Goal: Task Accomplishment & Management: Complete application form

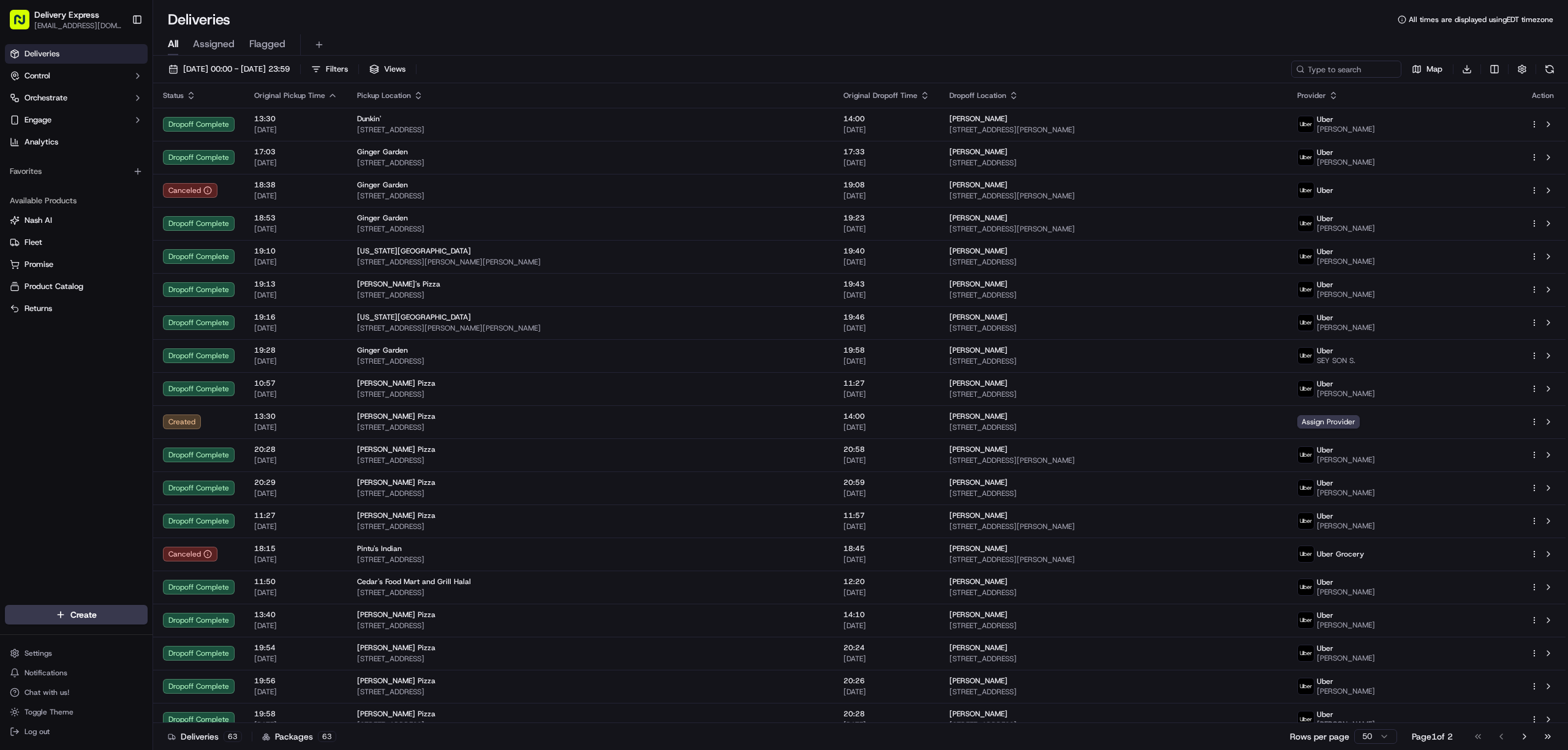
scroll to position [544, 0]
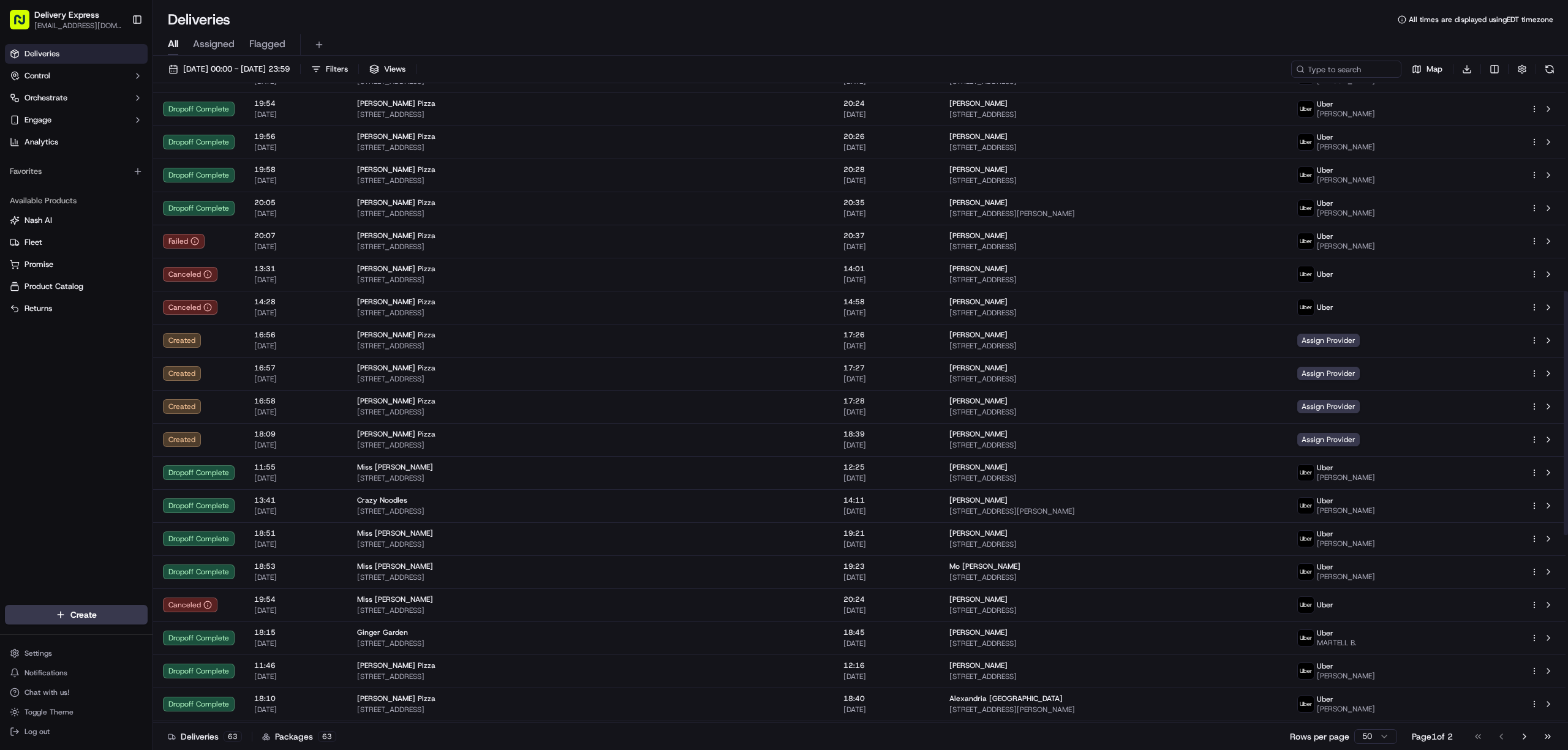
click at [797, 28] on div "Deliveries All times are displayed using EDT timezone" at bounding box center [860, 19] width 1415 height 19
click at [170, 69] on button "01/09/2025 00:00 - 30/09/2025 23:59" at bounding box center [228, 69] width 132 height 17
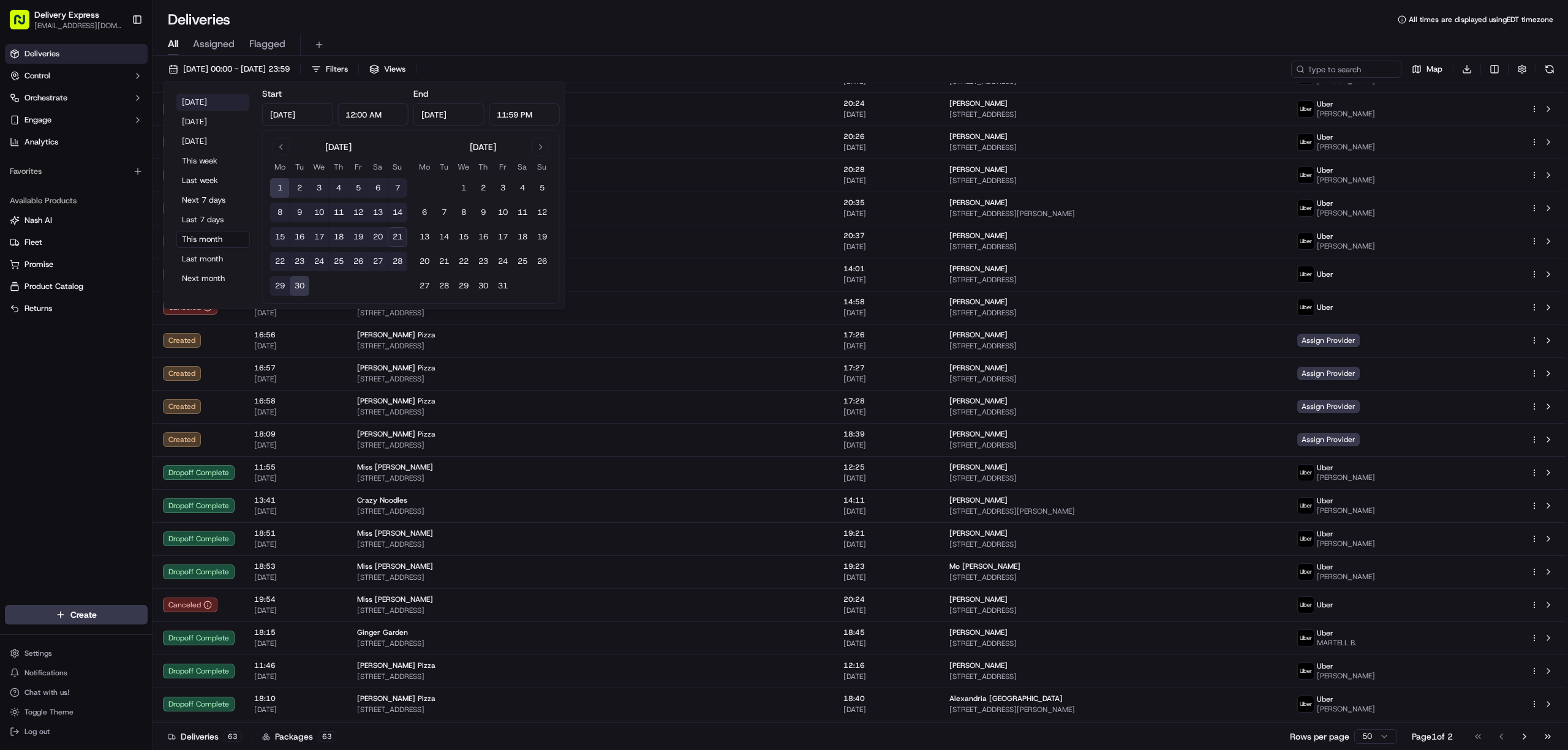
click at [195, 103] on button "Today" at bounding box center [213, 102] width 74 height 17
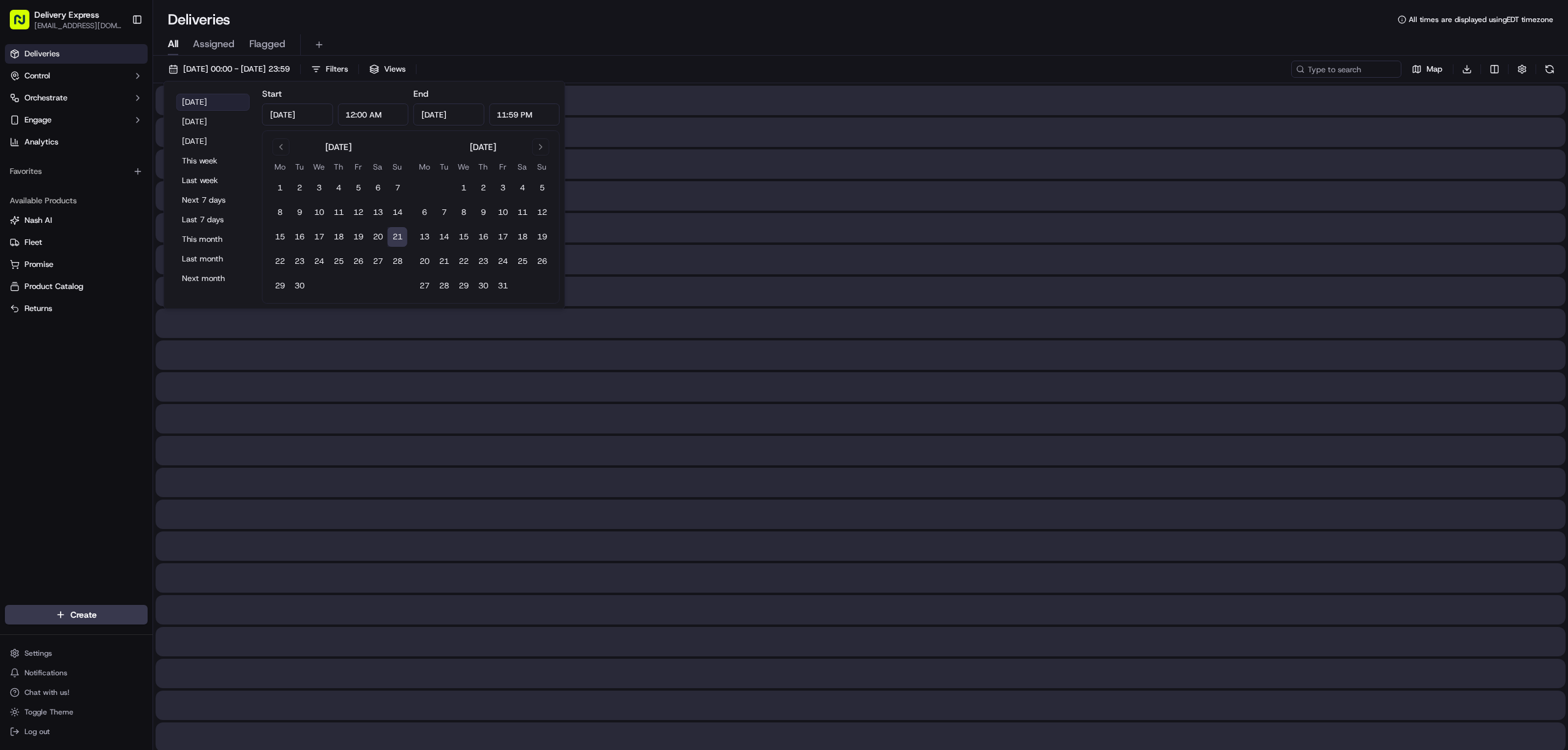
type input "Sep 21, 2025"
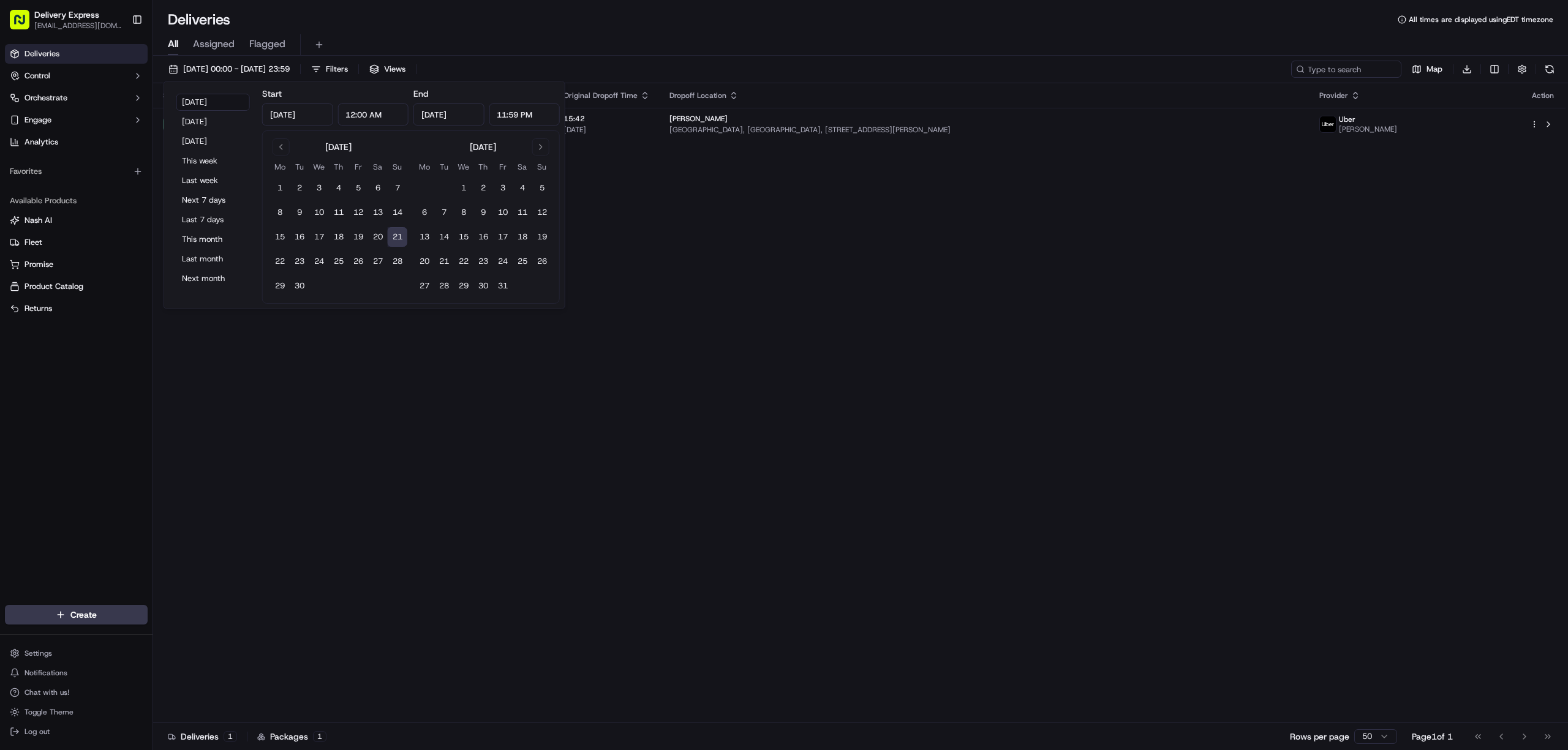
click at [885, 285] on div "Status Original Pickup Time Pickup Location Original Dropoff Time Dropoff Locat…" at bounding box center [859, 403] width 1412 height 639
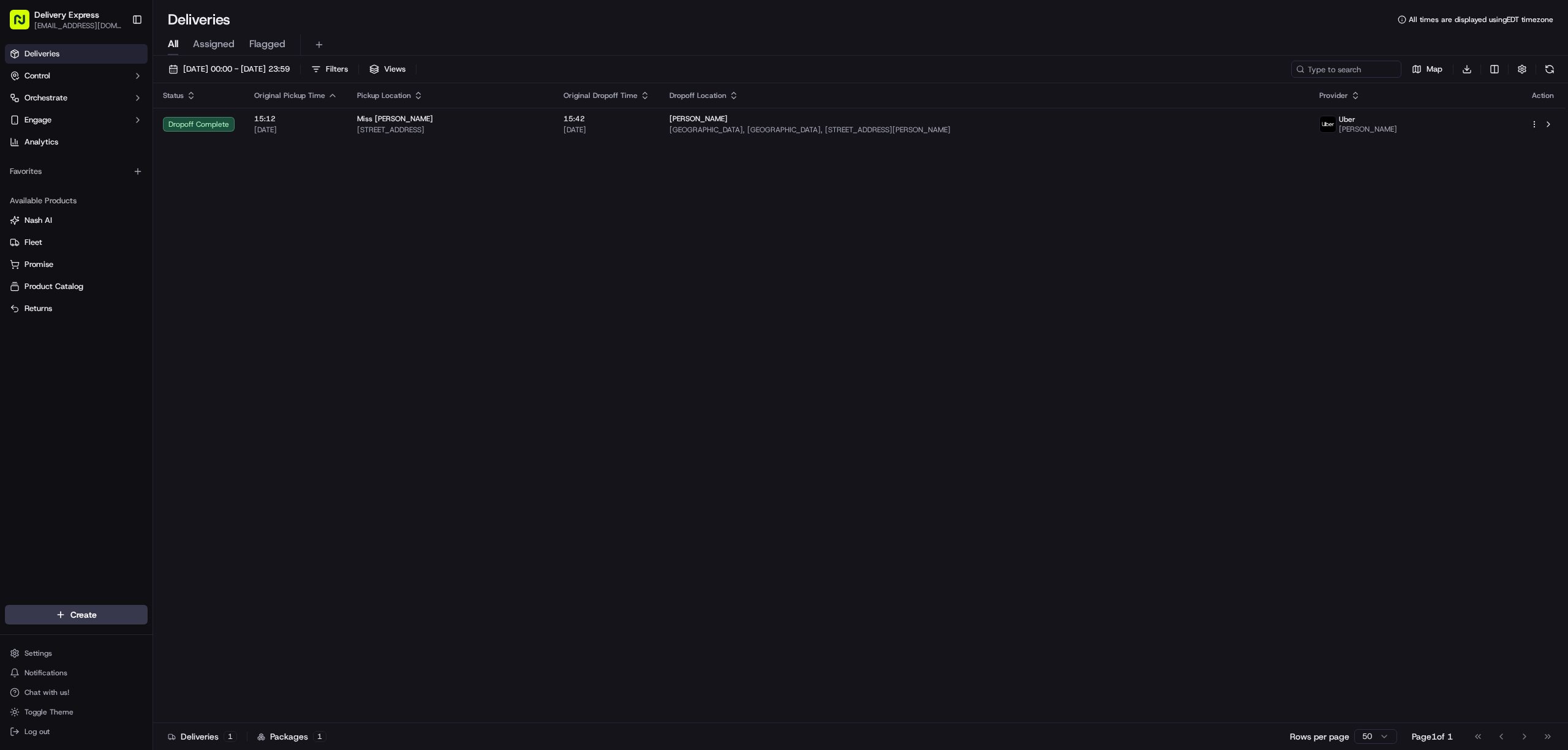
click at [1272, 224] on div "Status Original Pickup Time Pickup Location Original Dropoff Time Dropoff Locat…" at bounding box center [859, 403] width 1412 height 639
click at [175, 67] on button "[DATE] 00:00 - [DATE] 23:59" at bounding box center [228, 69] width 132 height 17
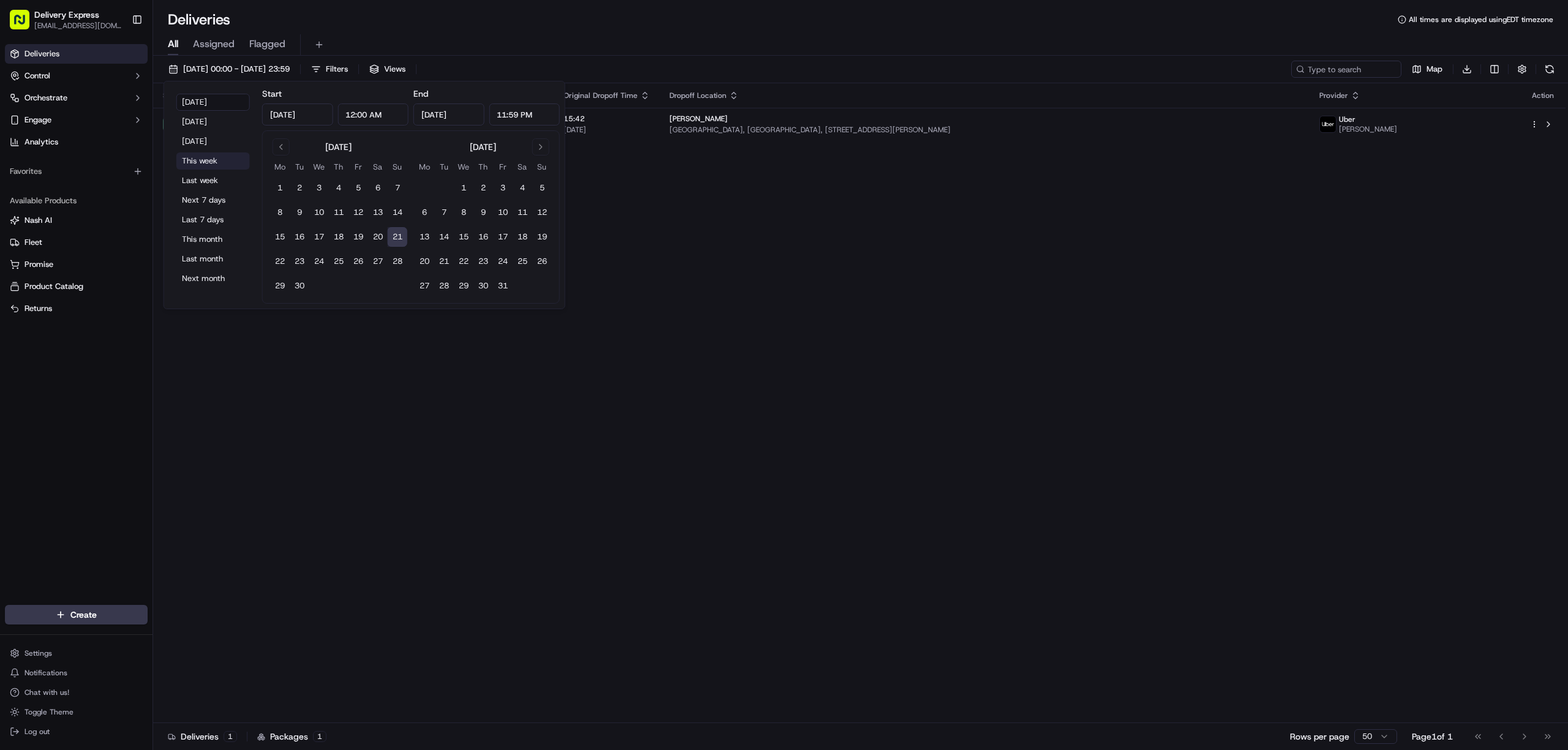
click at [197, 164] on button "This week" at bounding box center [213, 160] width 74 height 17
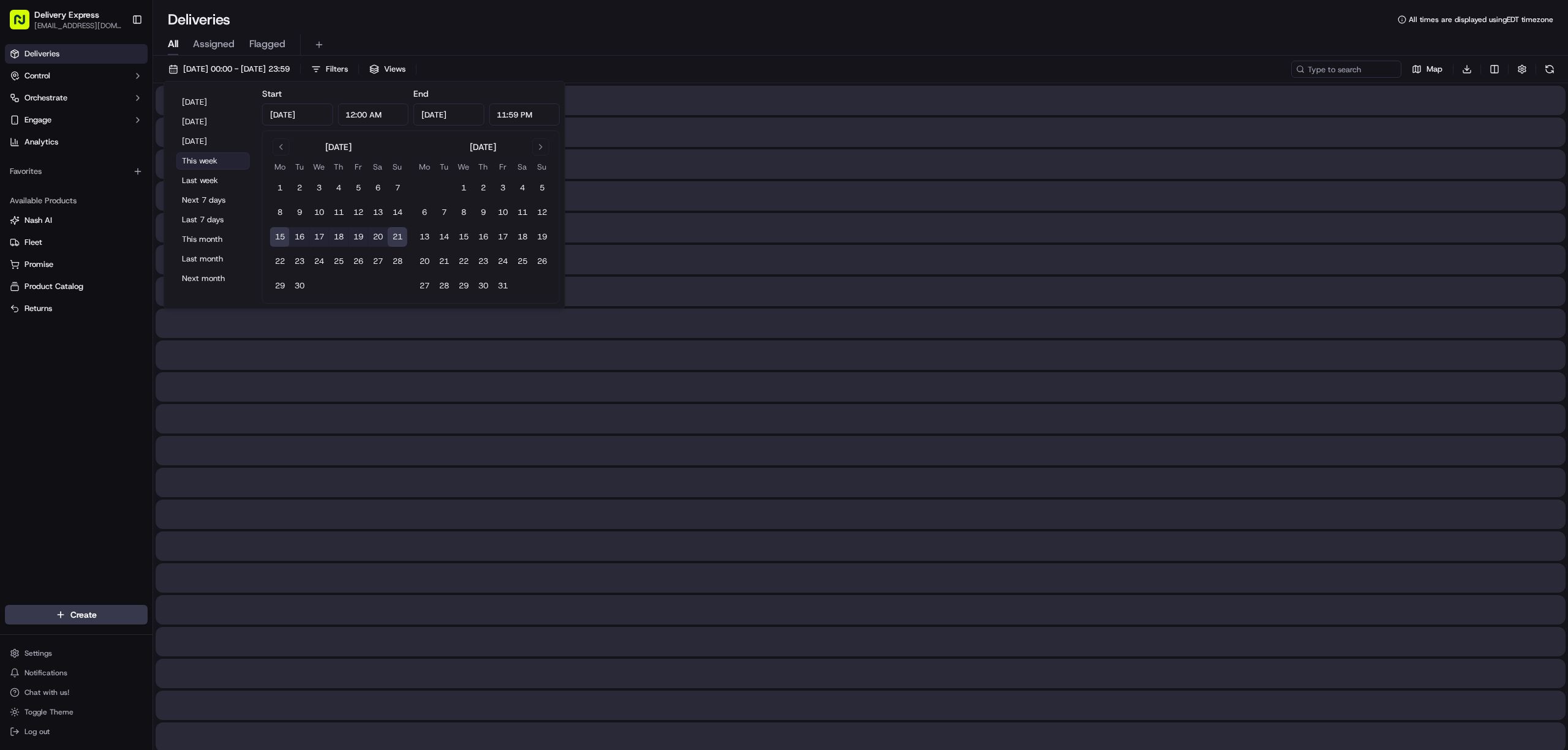
type input "Sep 15, 2025"
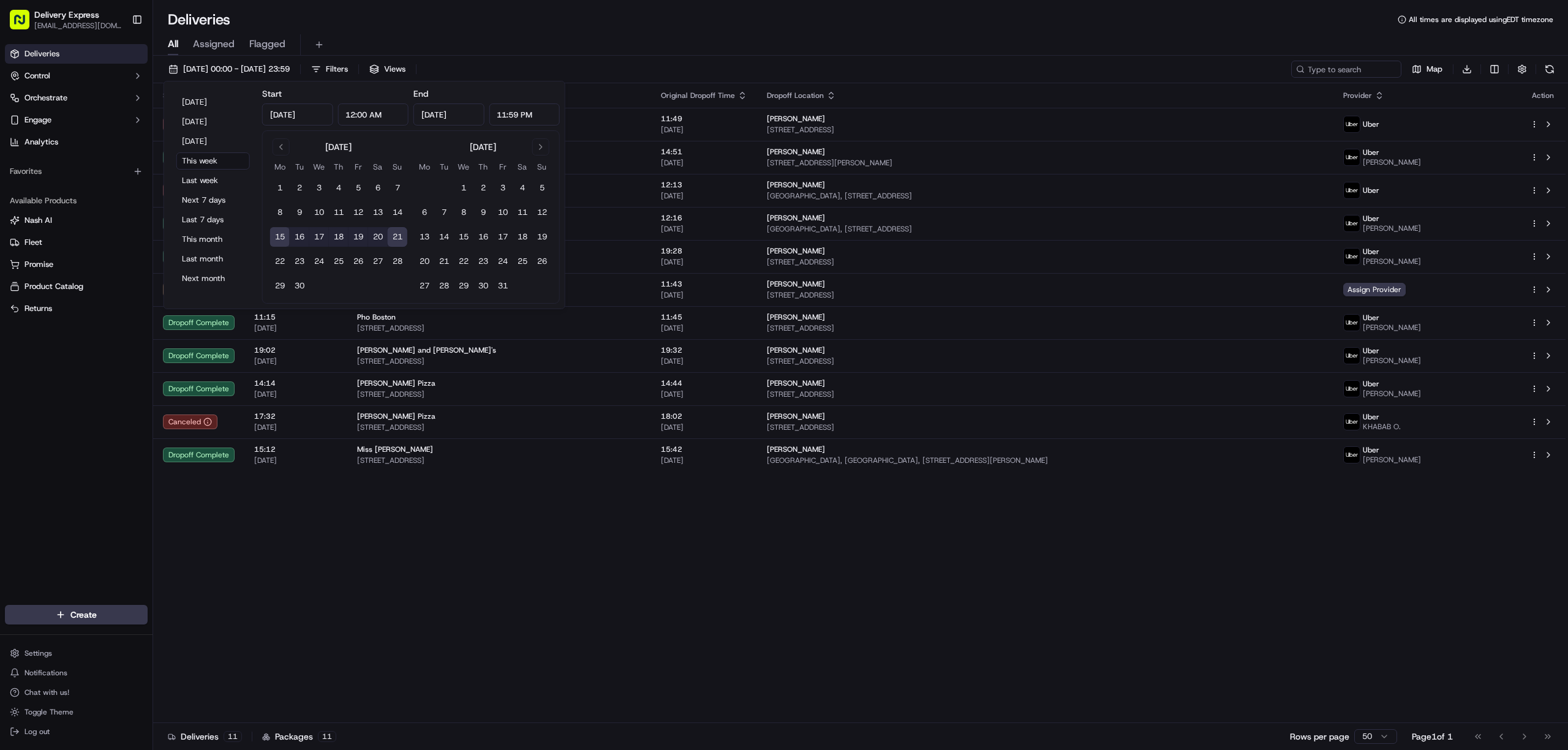
click at [518, 582] on div "Status Original Pickup Time Pickup Location Original Dropoff Time Dropoff Locat…" at bounding box center [859, 403] width 1412 height 639
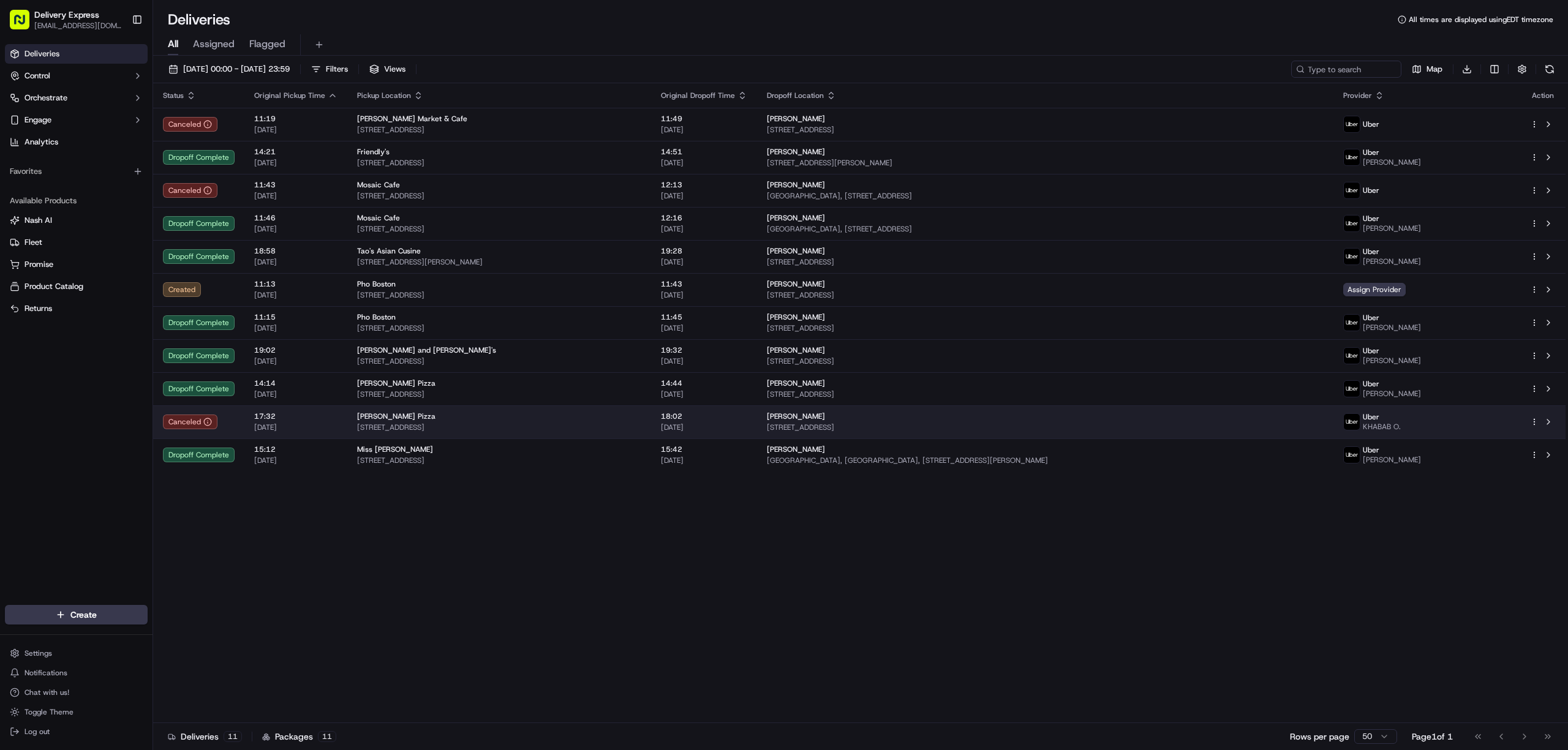
click at [1536, 422] on html "Delivery Express delex01108@yahoo.com Toggle Sidebar Deliveries Control Orchest…" at bounding box center [784, 375] width 1568 height 750
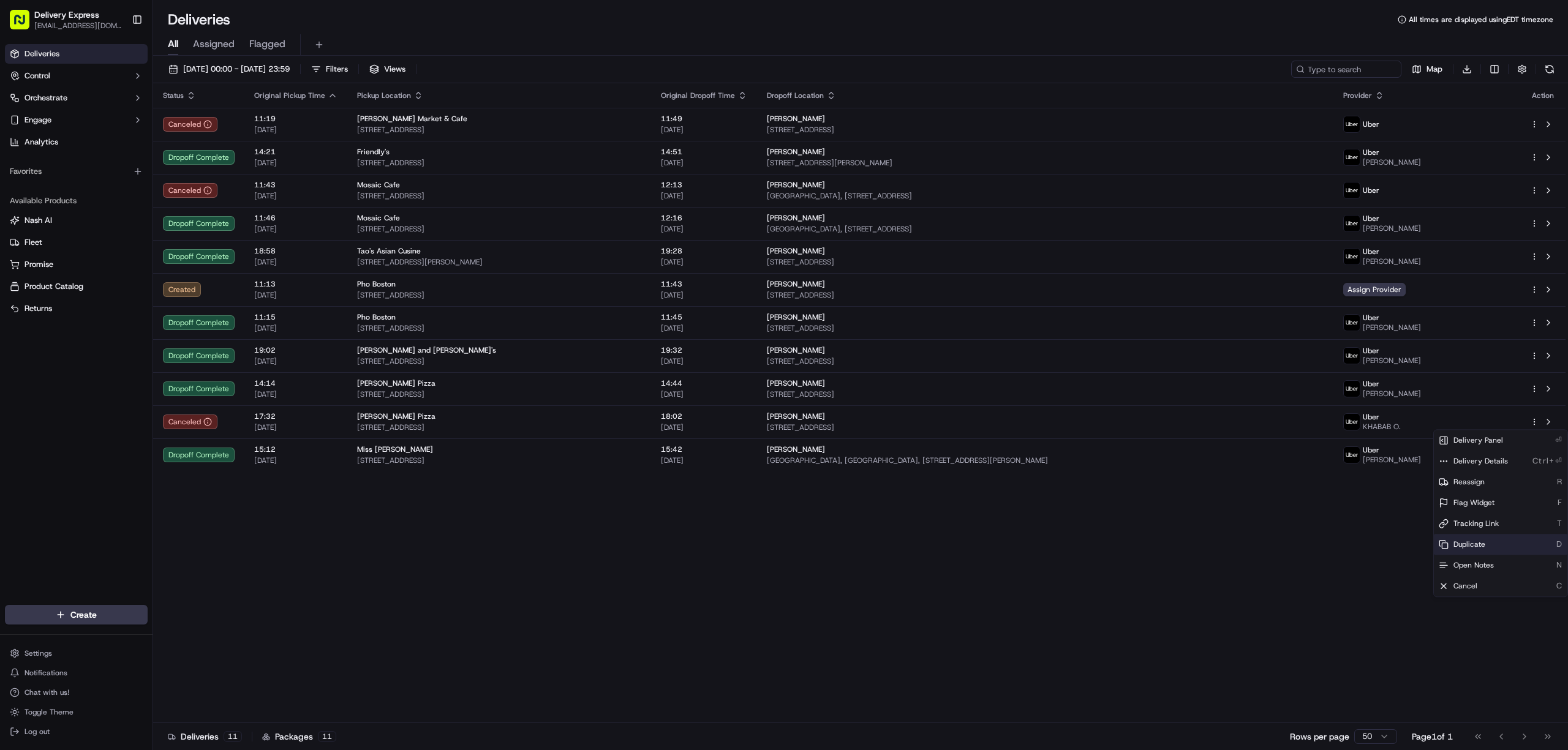
click at [1487, 545] on div "Duplicate D" at bounding box center [1500, 544] width 134 height 21
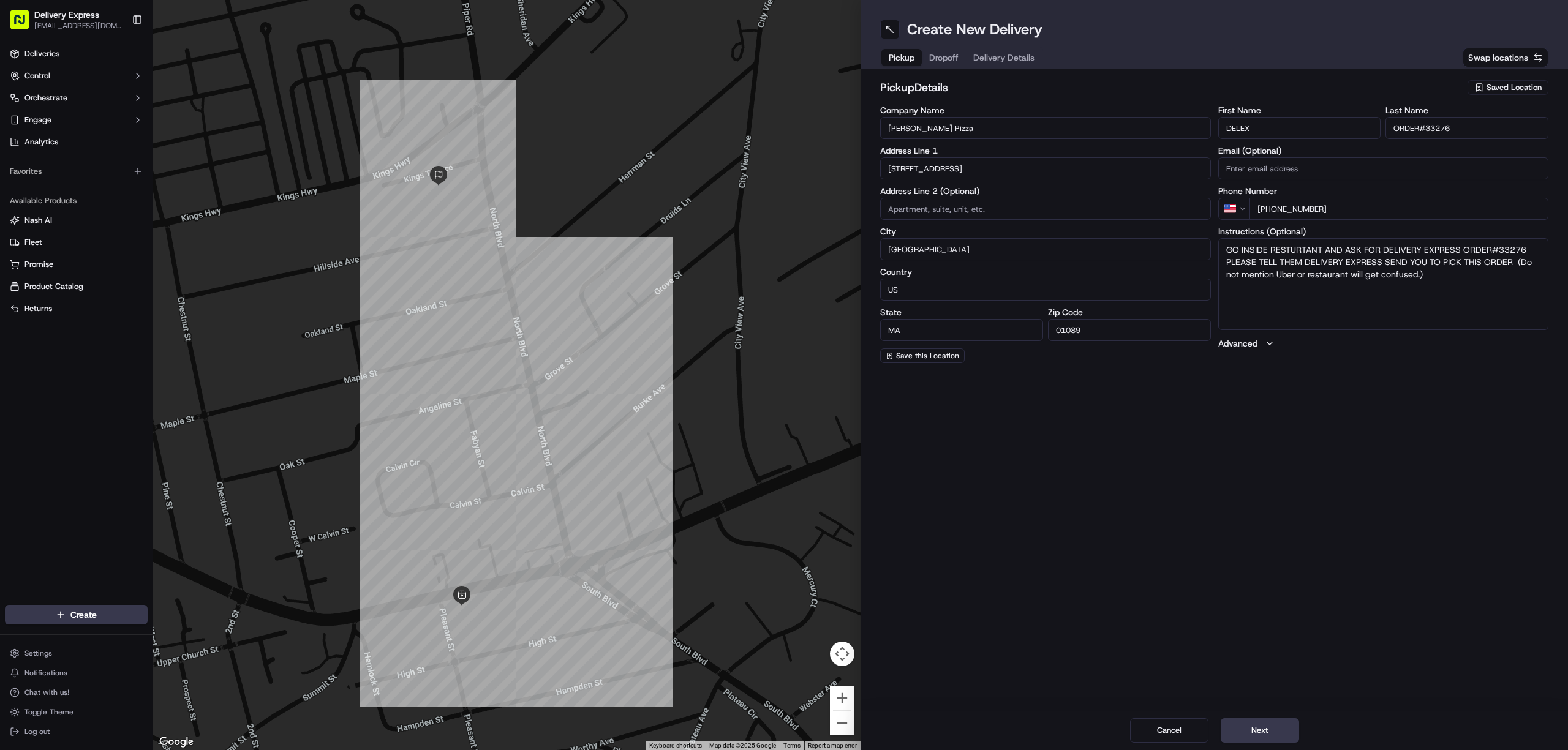
drag, startPoint x: 1429, startPoint y: 130, endPoint x: 1466, endPoint y: 137, distance: 37.7
click at [1466, 137] on input "ORDER#33276" at bounding box center [1466, 128] width 163 height 22
paste input "33291"
type input "ORDER#33291"
drag, startPoint x: 1497, startPoint y: 251, endPoint x: 1530, endPoint y: 245, distance: 33.5
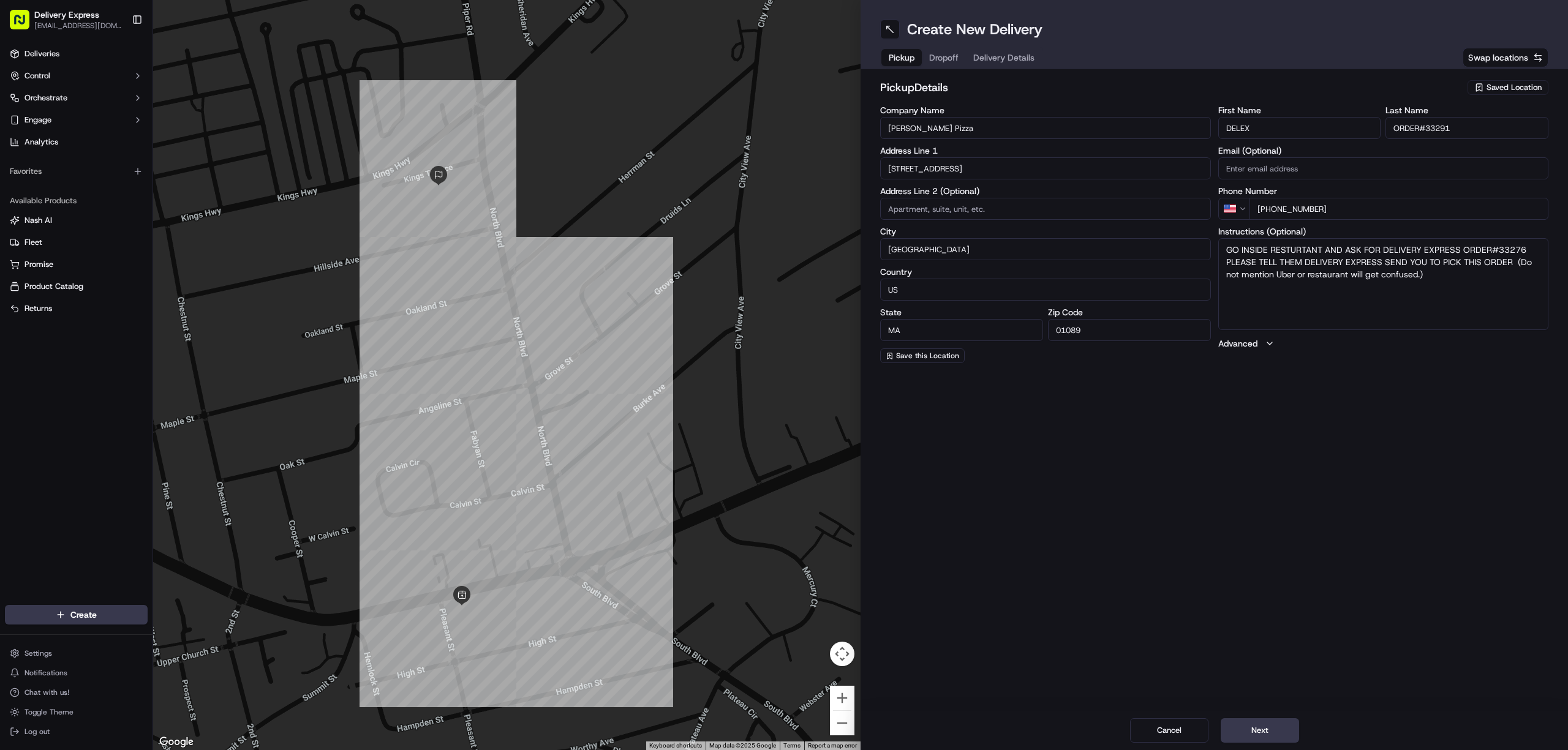
click at [1530, 245] on textarea "GO INSIDE RESTURTANT AND ASK FOR DELIVERY EXPRESS ORDER#33276 PLEASE TELL THEM …" at bounding box center [1384, 284] width 331 height 92
paste textarea "33291"
type textarea "GO INSIDE RESTURTANT AND ASK FOR DELIVERY EXPRESS ORDER#33291 PLEASE TELL THEM …"
click at [946, 54] on span "Dropoff" at bounding box center [944, 57] width 30 height 12
click at [1279, 135] on input "Nancy" at bounding box center [1299, 128] width 163 height 22
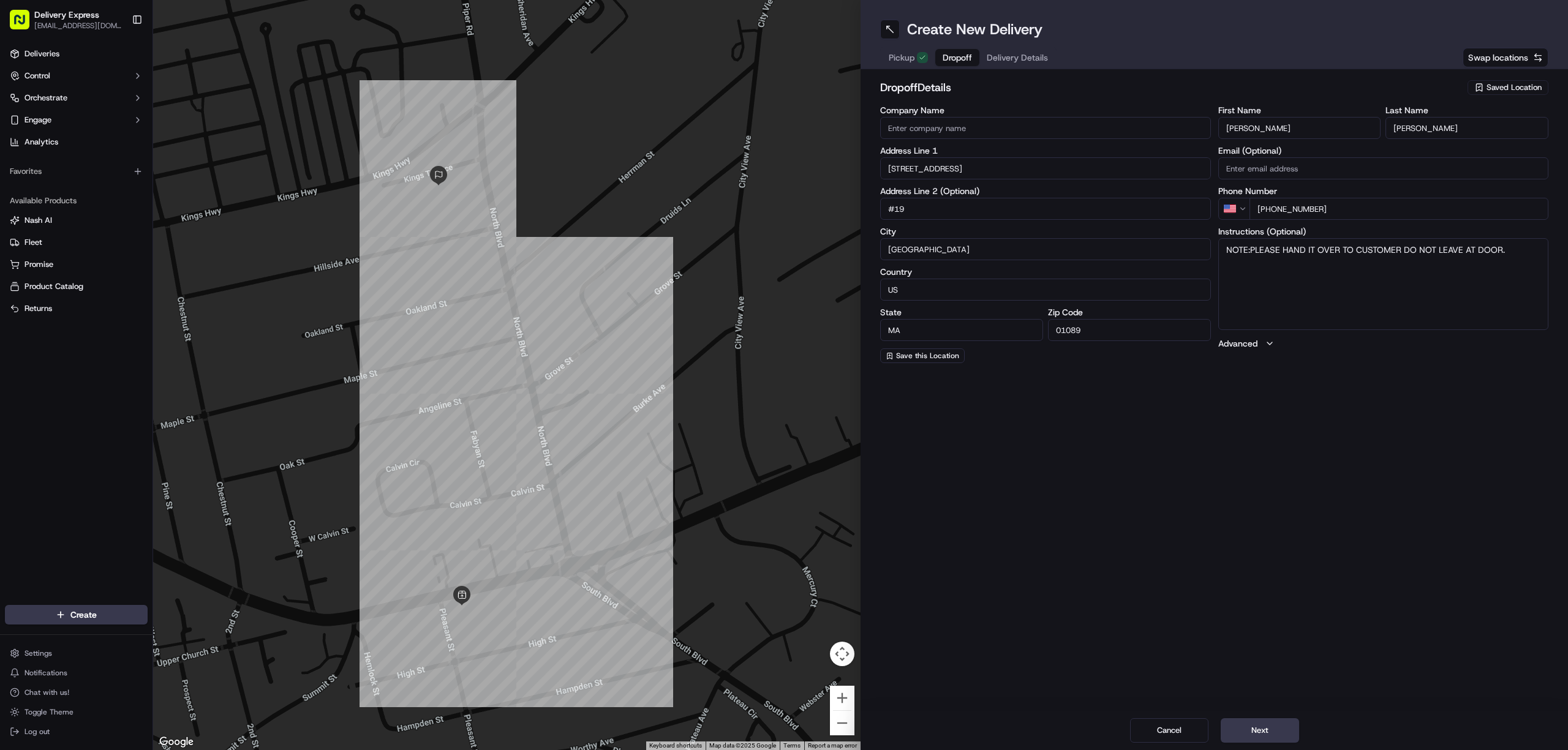
click at [1279, 135] on input "Nancy" at bounding box center [1299, 128] width 163 height 22
click at [1439, 133] on input "Henchey" at bounding box center [1466, 128] width 163 height 22
click at [1005, 162] on div "Address Line 1 19 Kings Terrace" at bounding box center [1045, 163] width 331 height 33
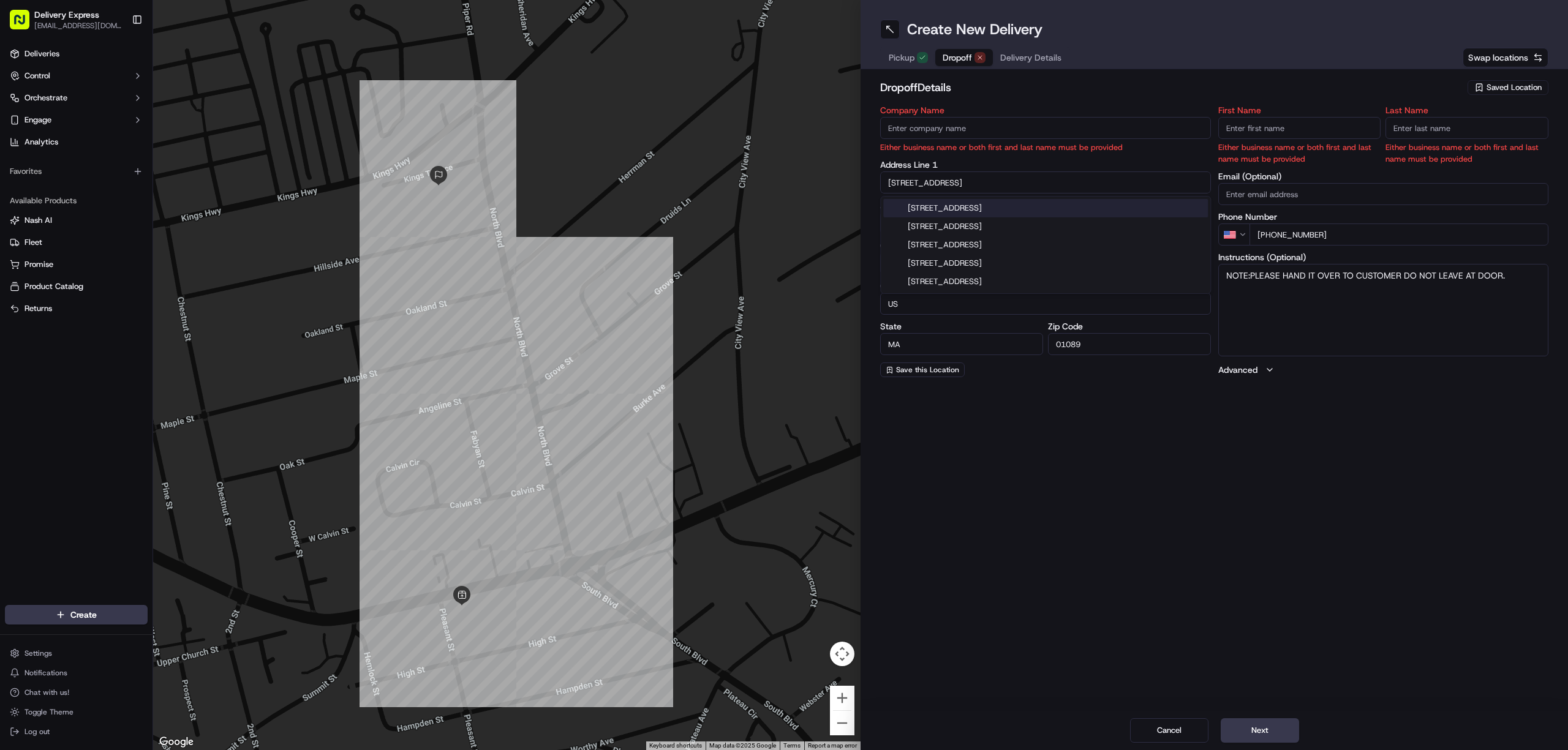
click at [1005, 162] on label "Address Line 1" at bounding box center [1045, 164] width 331 height 9
click at [987, 179] on input "19 Kings Terrace" at bounding box center [1045, 183] width 331 height 22
click at [938, 185] on input "text" at bounding box center [1045, 183] width 331 height 22
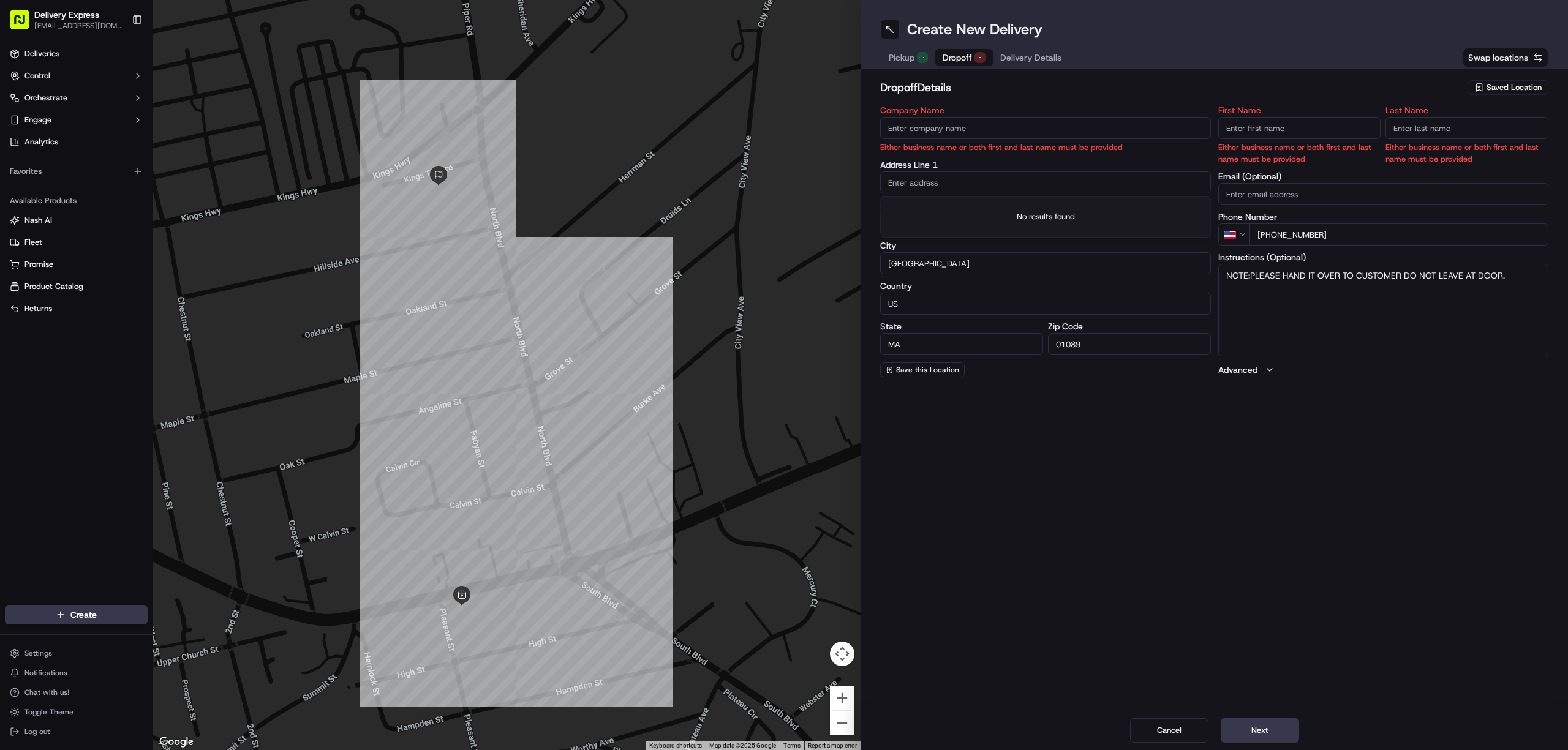
paste input "55 Cooper St,, Agawam, 01001"
click at [971, 206] on div "55 Cooper St, Agawam, MA 01001" at bounding box center [1045, 208] width 325 height 18
type input "[STREET_ADDRESS][PERSON_NAME]"
type input "Agawam"
type input "United States"
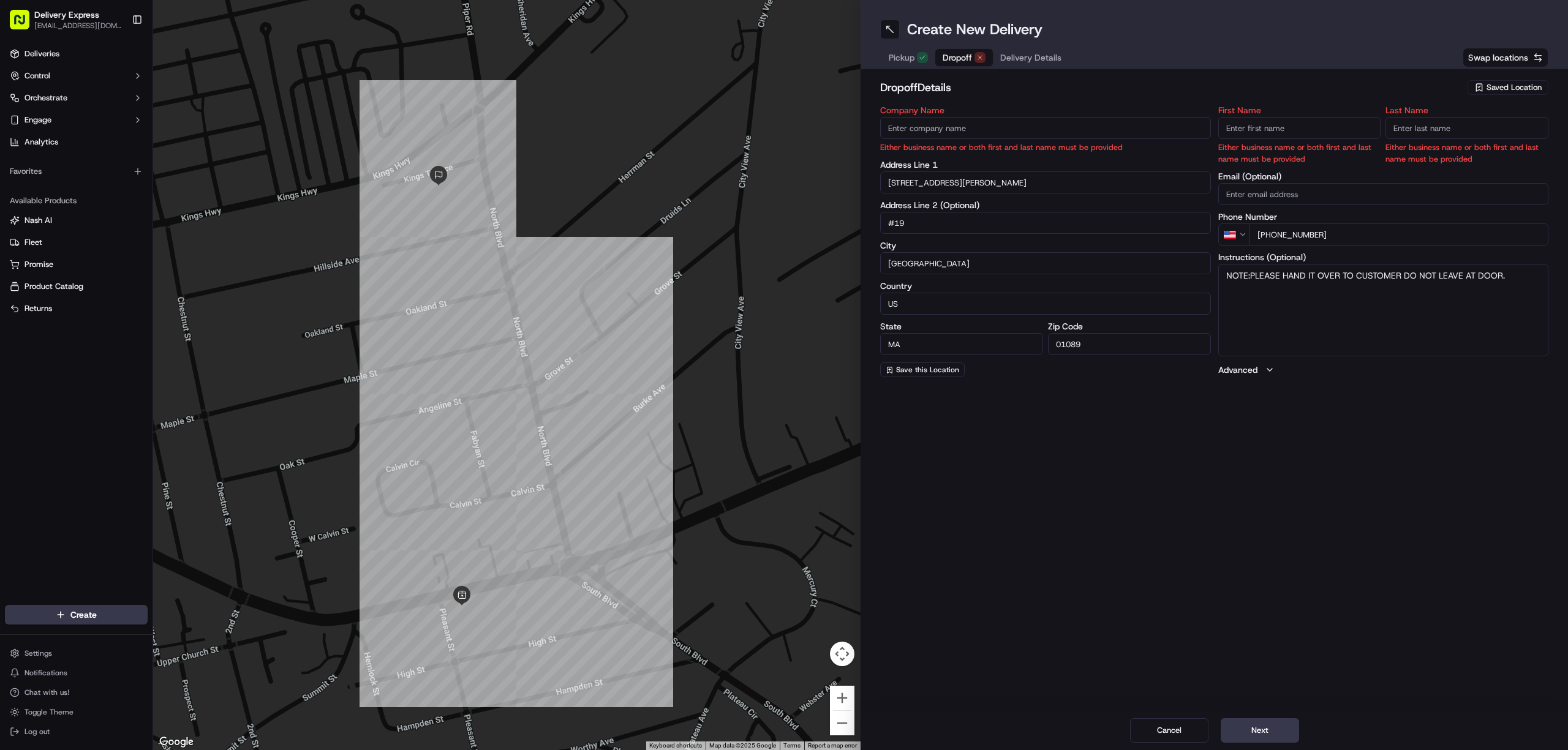
type input "01001"
type input "55 Cooper Street"
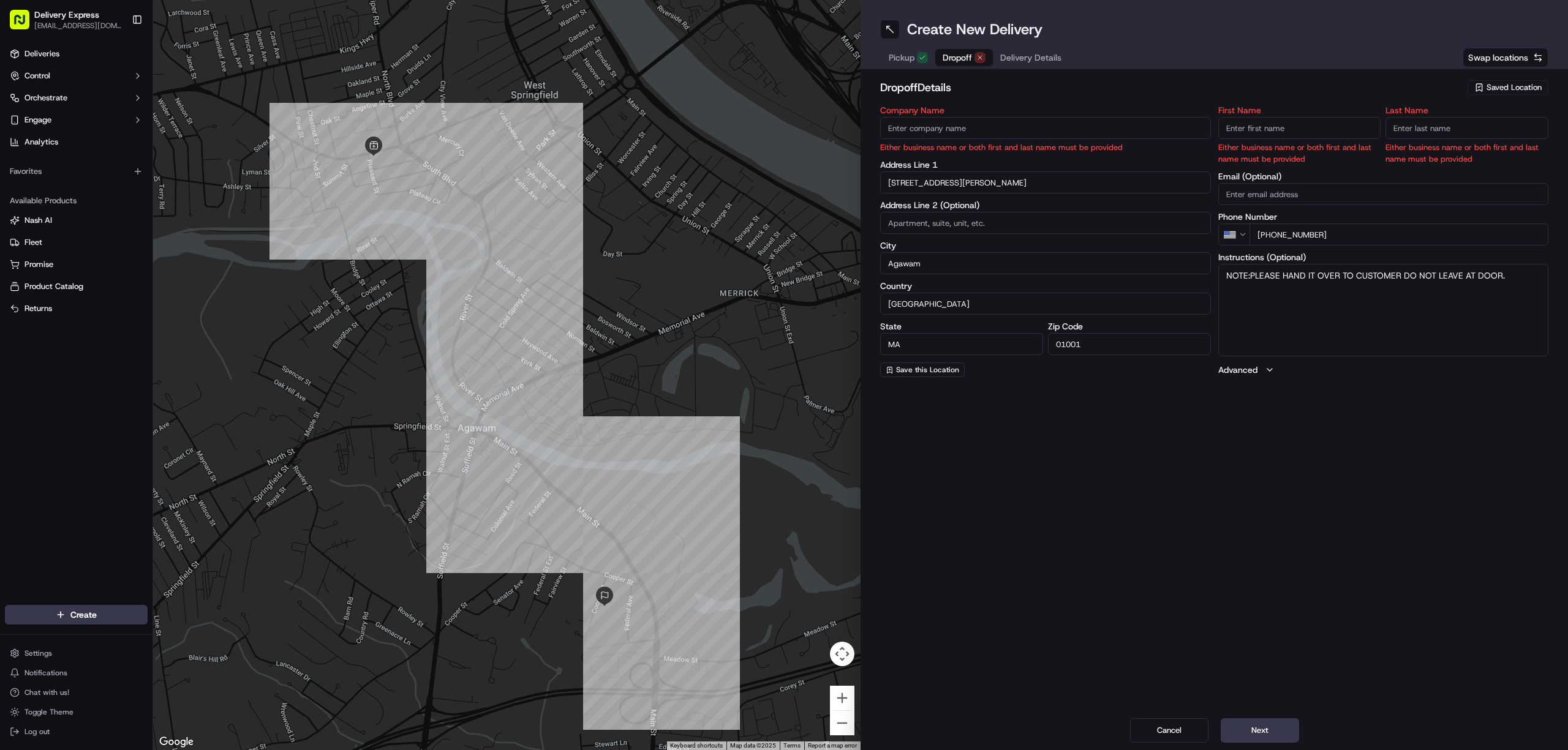
click at [948, 216] on input at bounding box center [1045, 223] width 331 height 22
click at [946, 228] on input at bounding box center [1045, 223] width 331 height 22
paste input "Genesis Elder Care Services"
type input "Genesis Elder Care Services"
click at [1255, 135] on input "First Name" at bounding box center [1299, 128] width 163 height 22
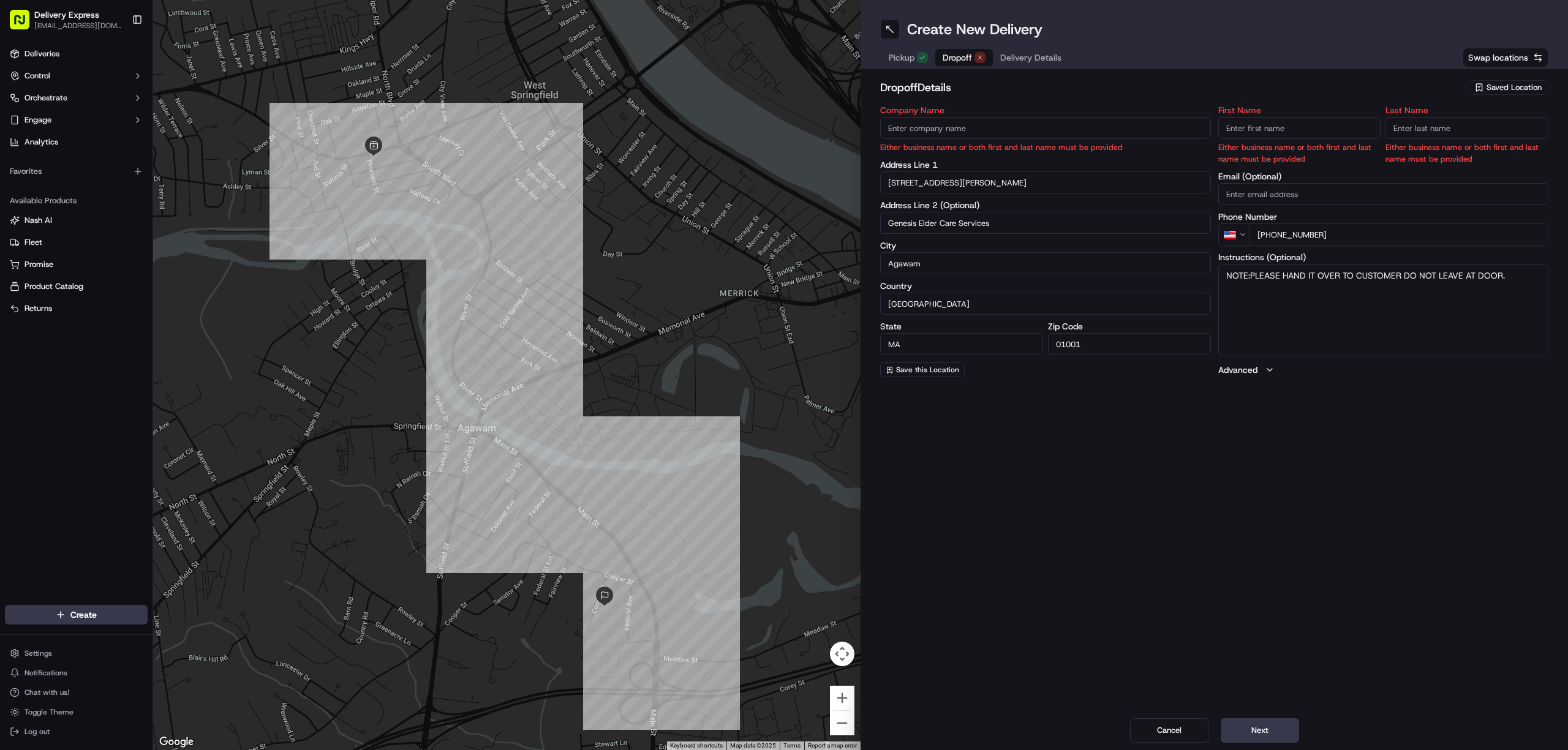
paste input "[PERSON_NAME]"
drag, startPoint x: 1247, startPoint y: 131, endPoint x: 1258, endPoint y: 131, distance: 11.0
click at [1258, 131] on input "Emily" at bounding box center [1299, 128] width 163 height 22
type input "Emily"
click at [1410, 136] on input "Last Name" at bounding box center [1466, 128] width 163 height 22
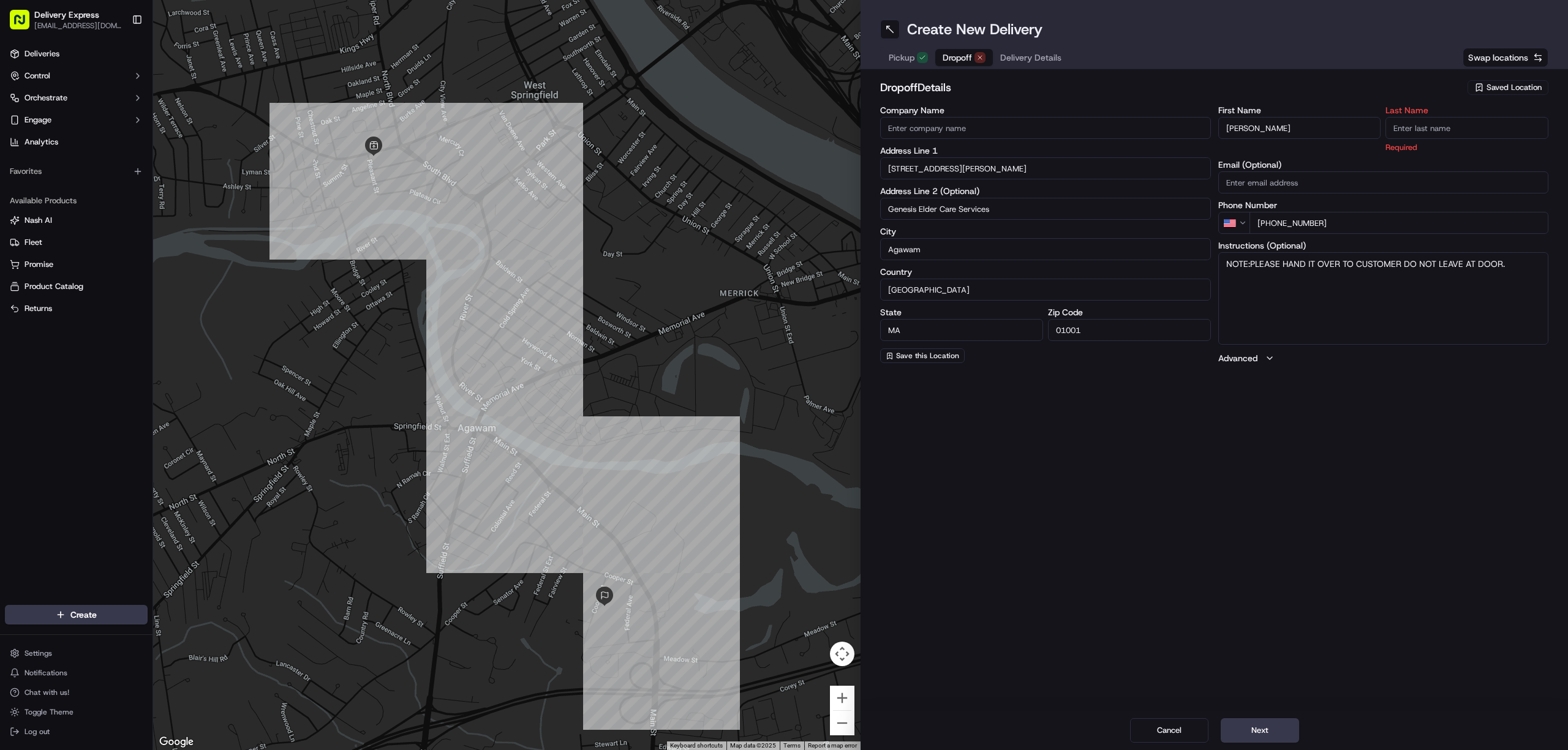
paste input "S."
type input "S."
click at [1251, 268] on textarea "NOTE:PLEASE HAND IT OVER TO CUSTOMER DO NOT LEAVE AT DOOR." at bounding box center [1384, 284] width 331 height 92
type textarea "NOTE: PLEASE HAND IT OVER TO CUSTOMER DO NOT LEAVE AT DOOR."
click at [1275, 473] on div "Create New Delivery Pickup Dropoff Delivery Details Swap locations dropoff Deta…" at bounding box center [1214, 375] width 707 height 750
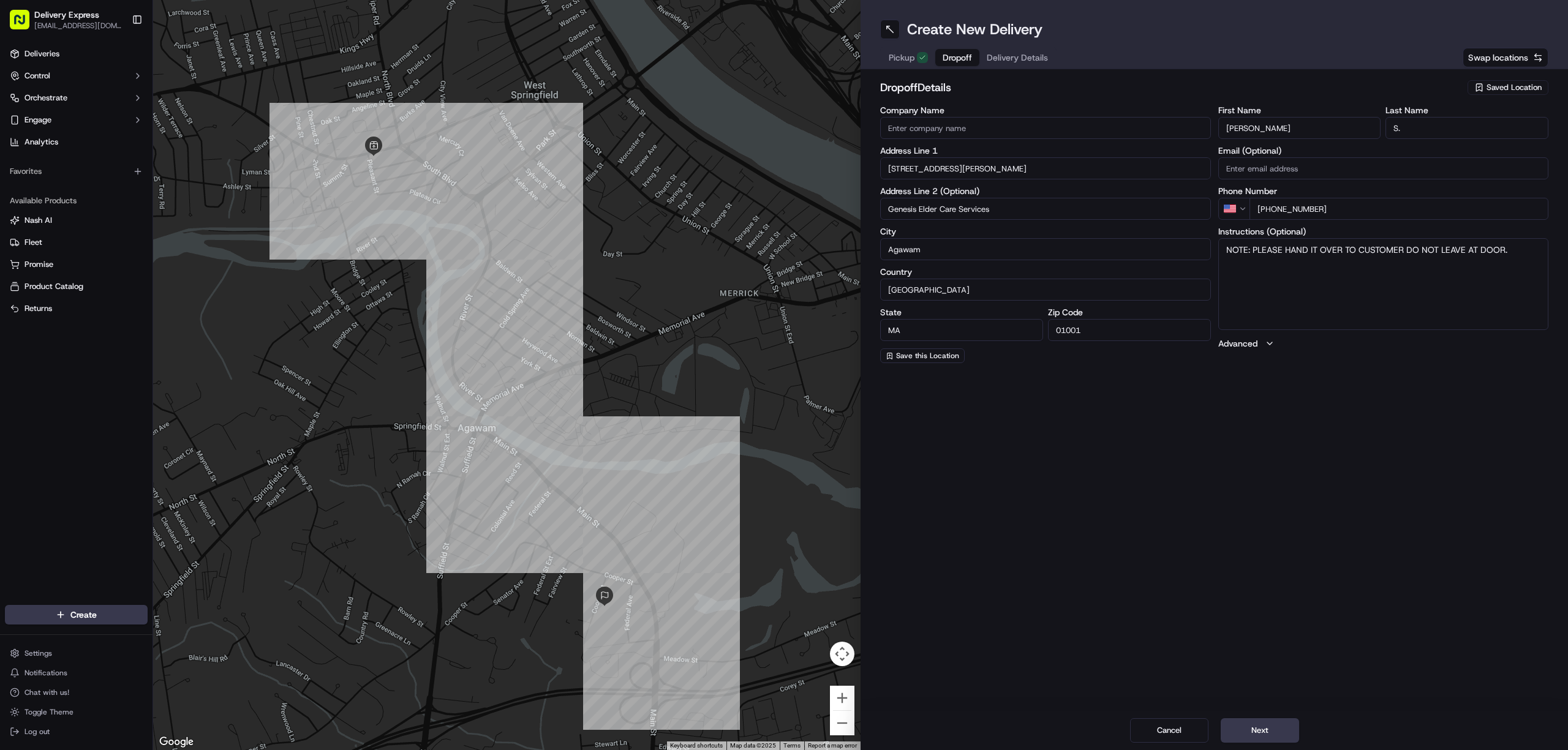
click at [1028, 50] on button "Delivery Details" at bounding box center [1017, 57] width 76 height 17
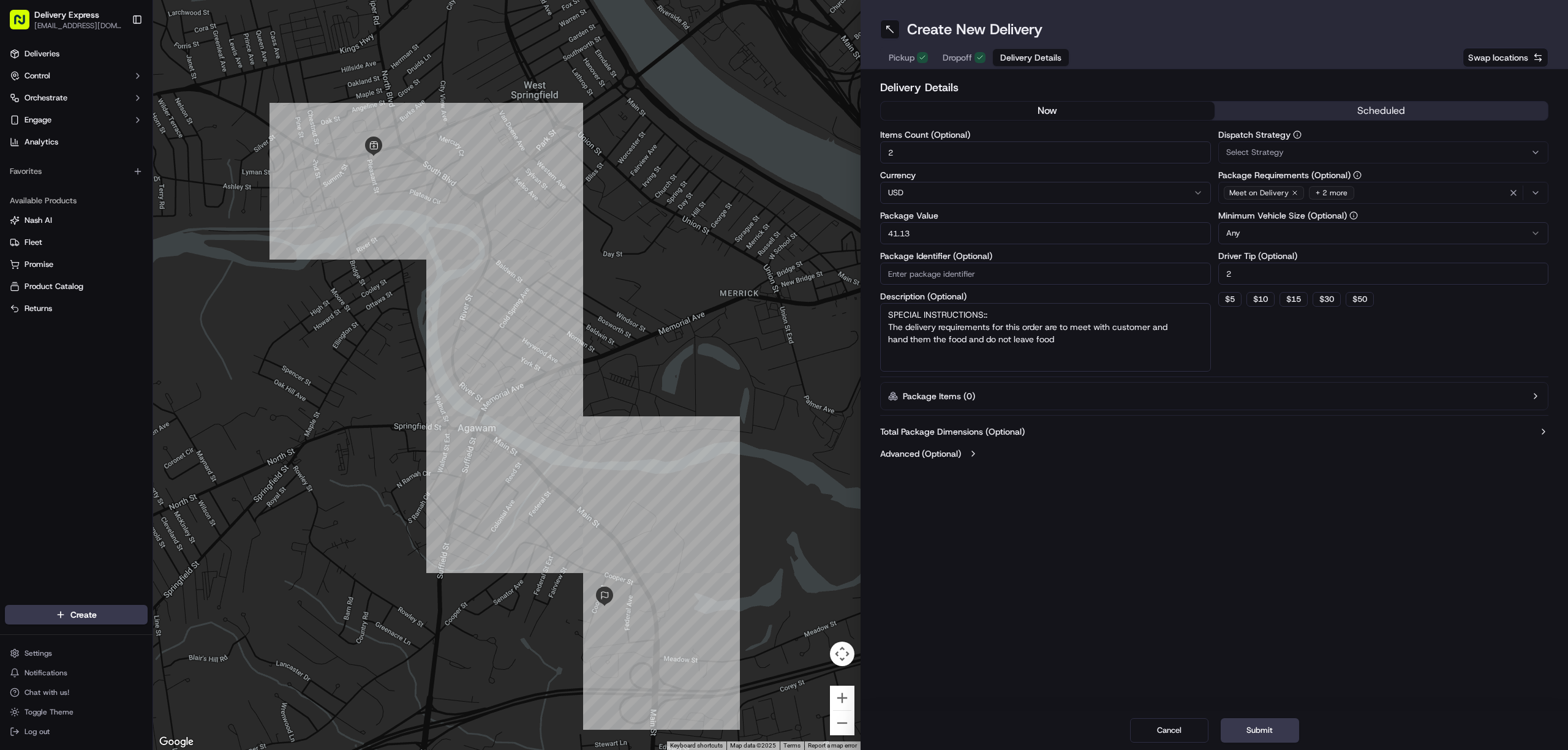
click at [927, 232] on input "41.13" at bounding box center [1045, 233] width 331 height 22
click at [902, 153] on input "2" at bounding box center [1045, 152] width 331 height 22
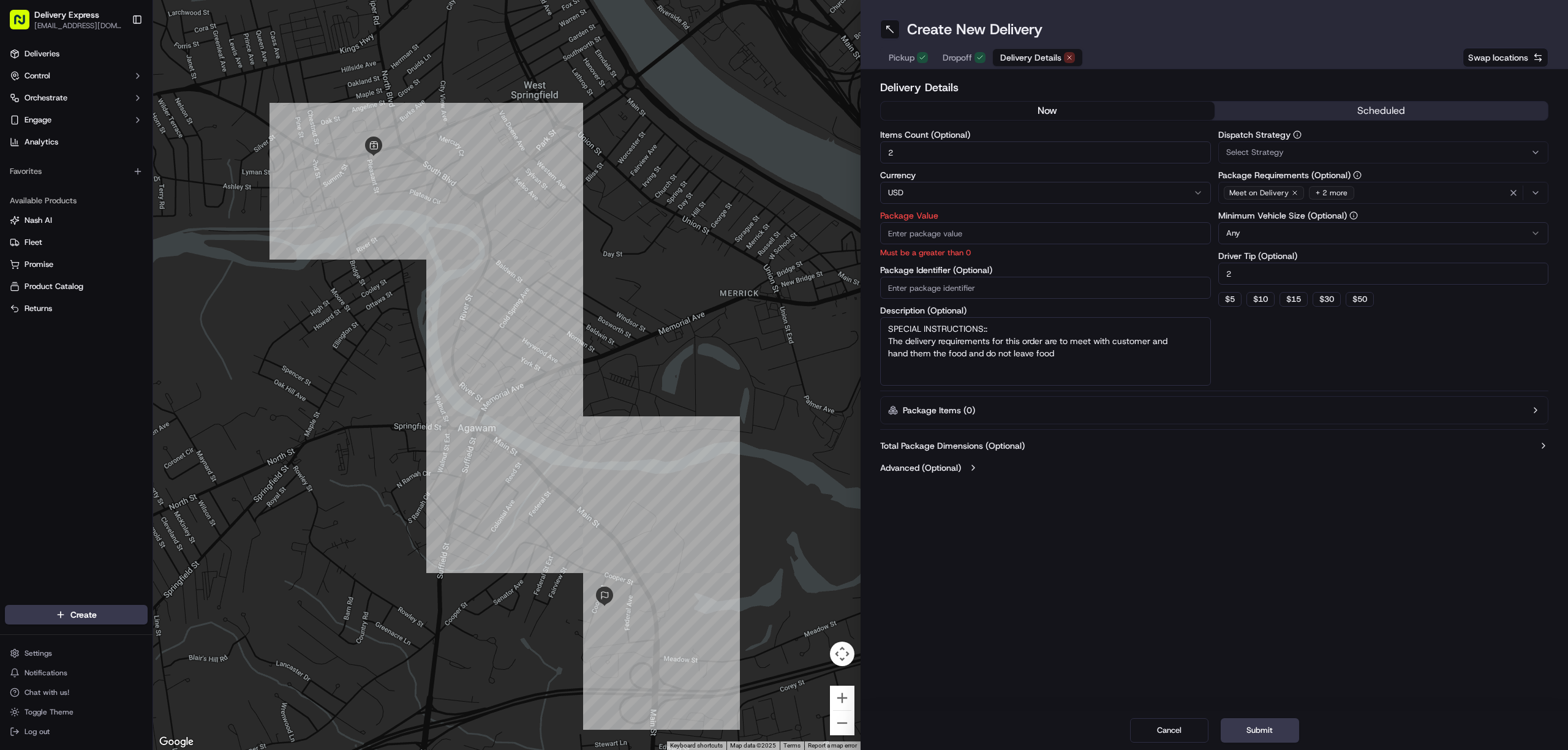
click at [902, 153] on input "2" at bounding box center [1045, 152] width 331 height 22
click at [923, 234] on input "Package Value" at bounding box center [1045, 233] width 331 height 22
paste input "25.68"
type input "25.68"
click at [904, 153] on input "Items Count (Optional)" at bounding box center [1045, 152] width 331 height 22
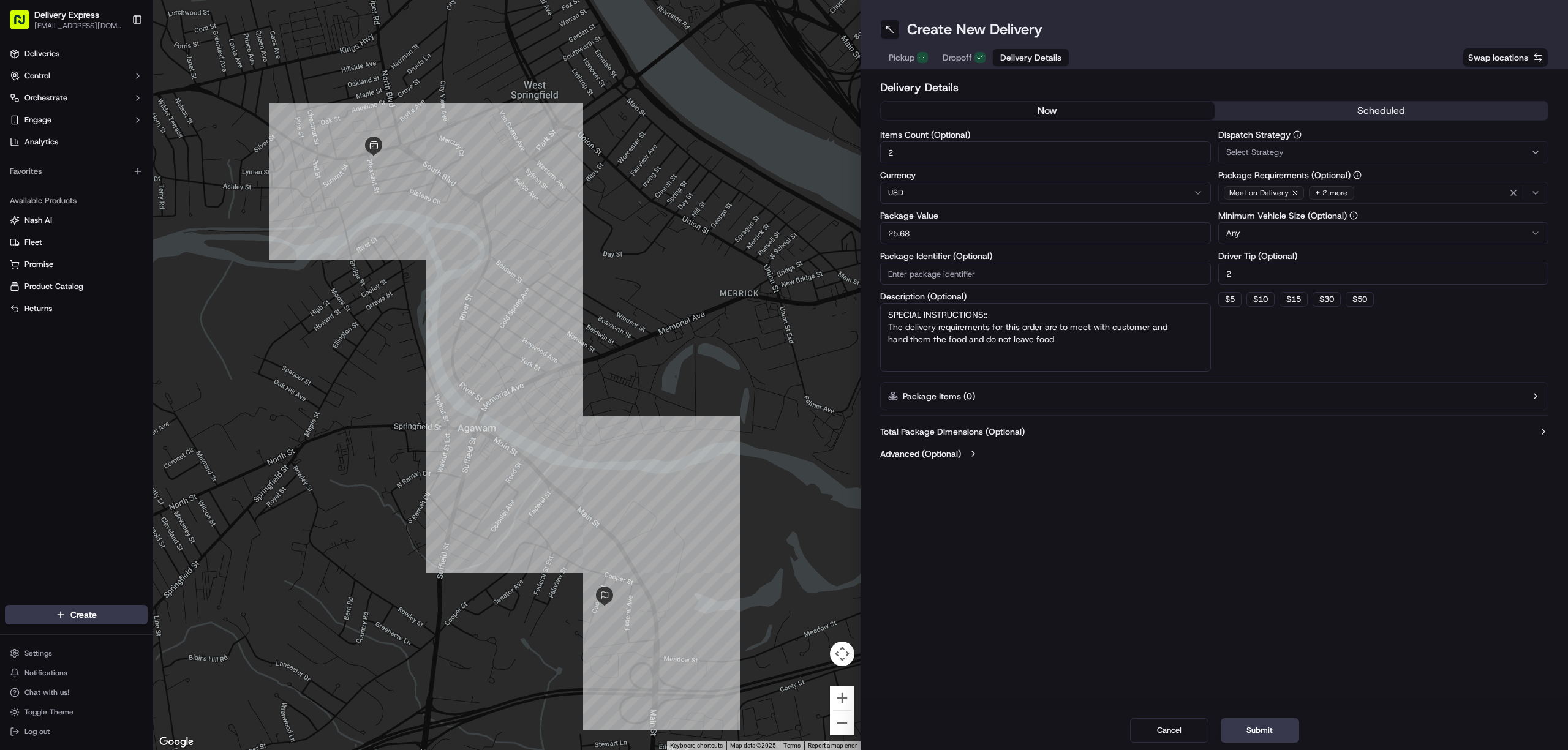
type input "2"
click at [1117, 519] on div "Create New Delivery Pickup Dropoff Delivery Details Swap locations Delivery Det…" at bounding box center [1214, 375] width 707 height 750
click at [951, 58] on span "Dropoff" at bounding box center [957, 57] width 30 height 12
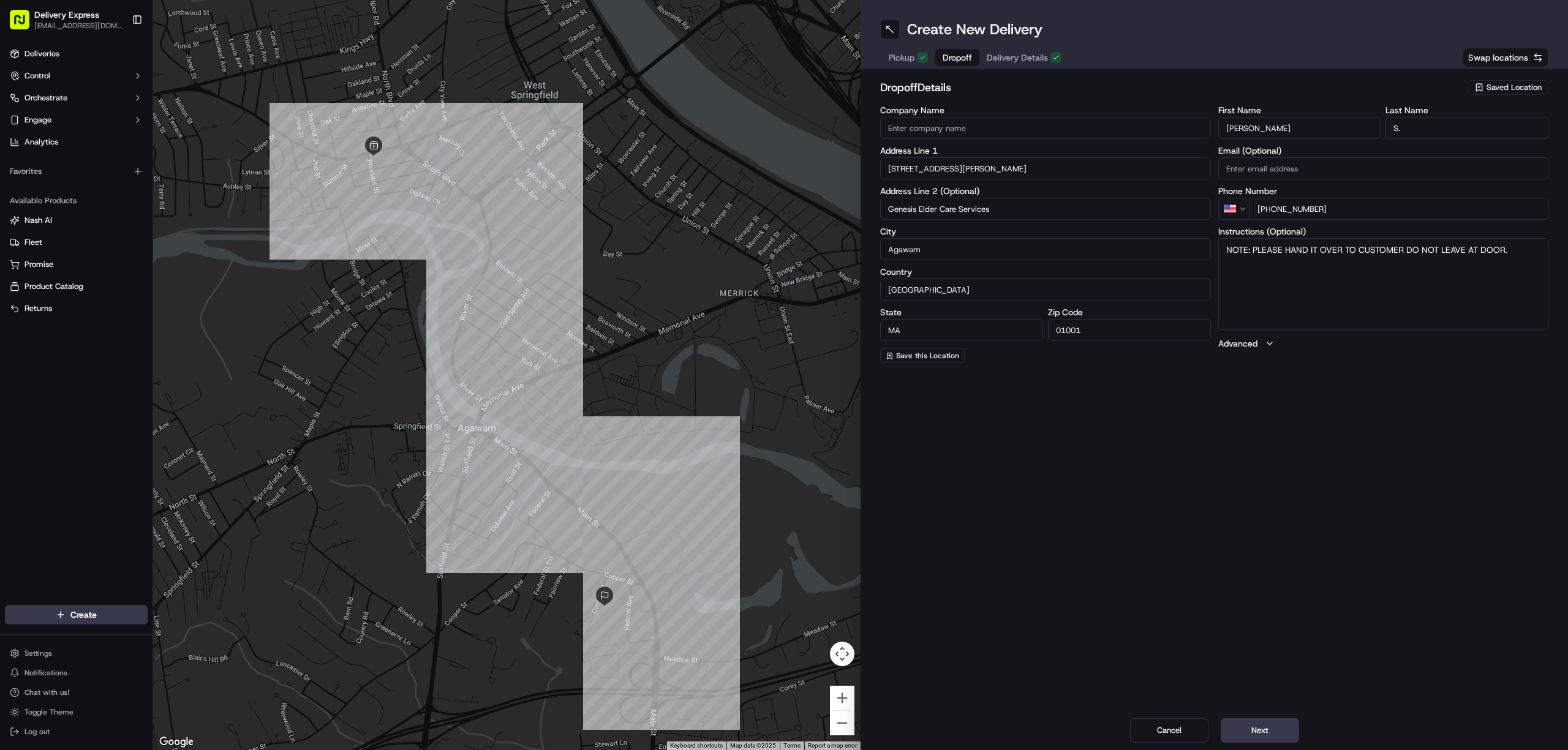
click at [903, 59] on span "Pickup" at bounding box center [901, 57] width 26 height 12
click at [1267, 738] on button "Next" at bounding box center [1260, 730] width 79 height 25
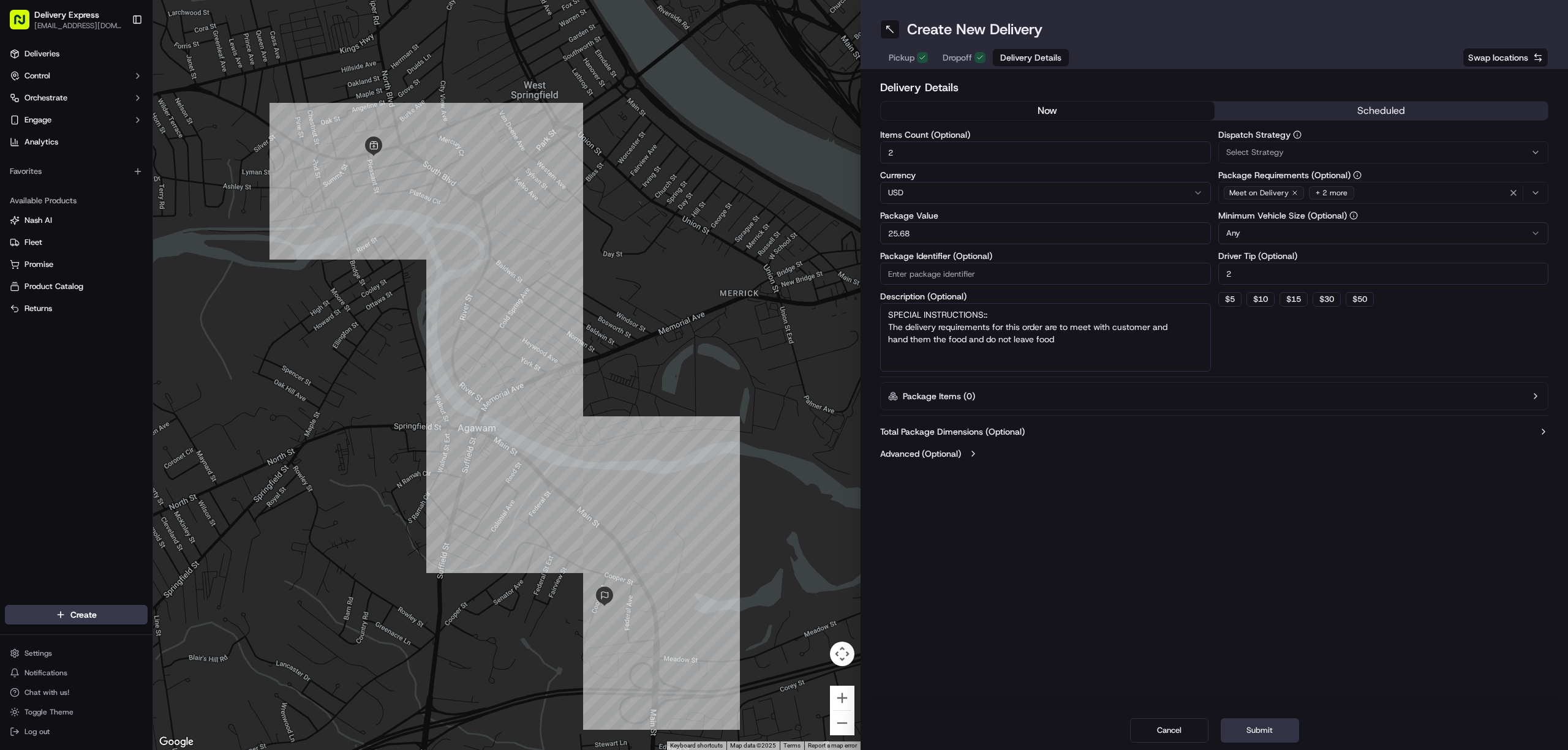
click at [1267, 738] on button "Submit" at bounding box center [1260, 730] width 79 height 25
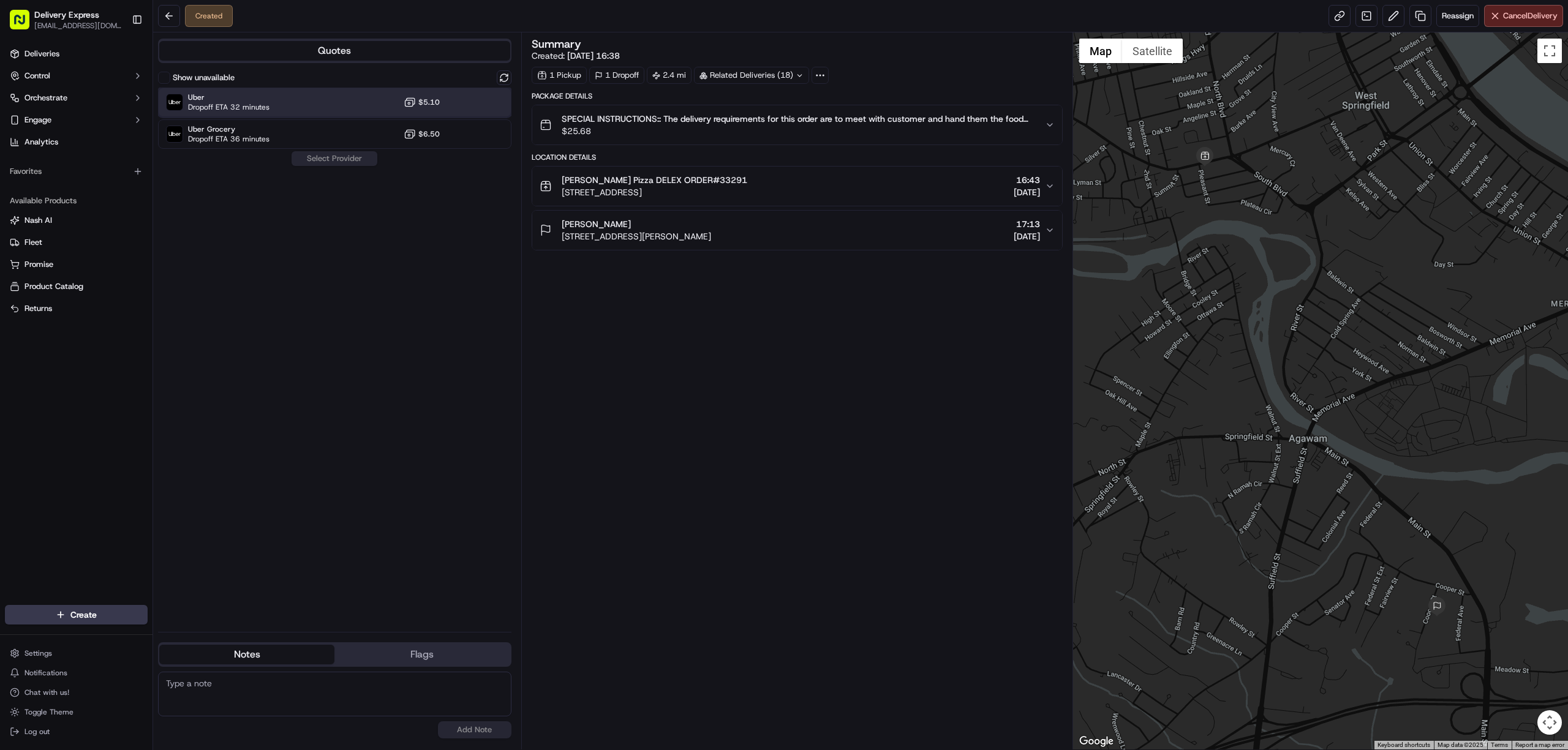
click at [344, 104] on div "Uber Dropoff ETA 32 minutes $5.10" at bounding box center [334, 102] width 354 height 30
click at [348, 157] on button "Assign Provider" at bounding box center [334, 159] width 87 height 14
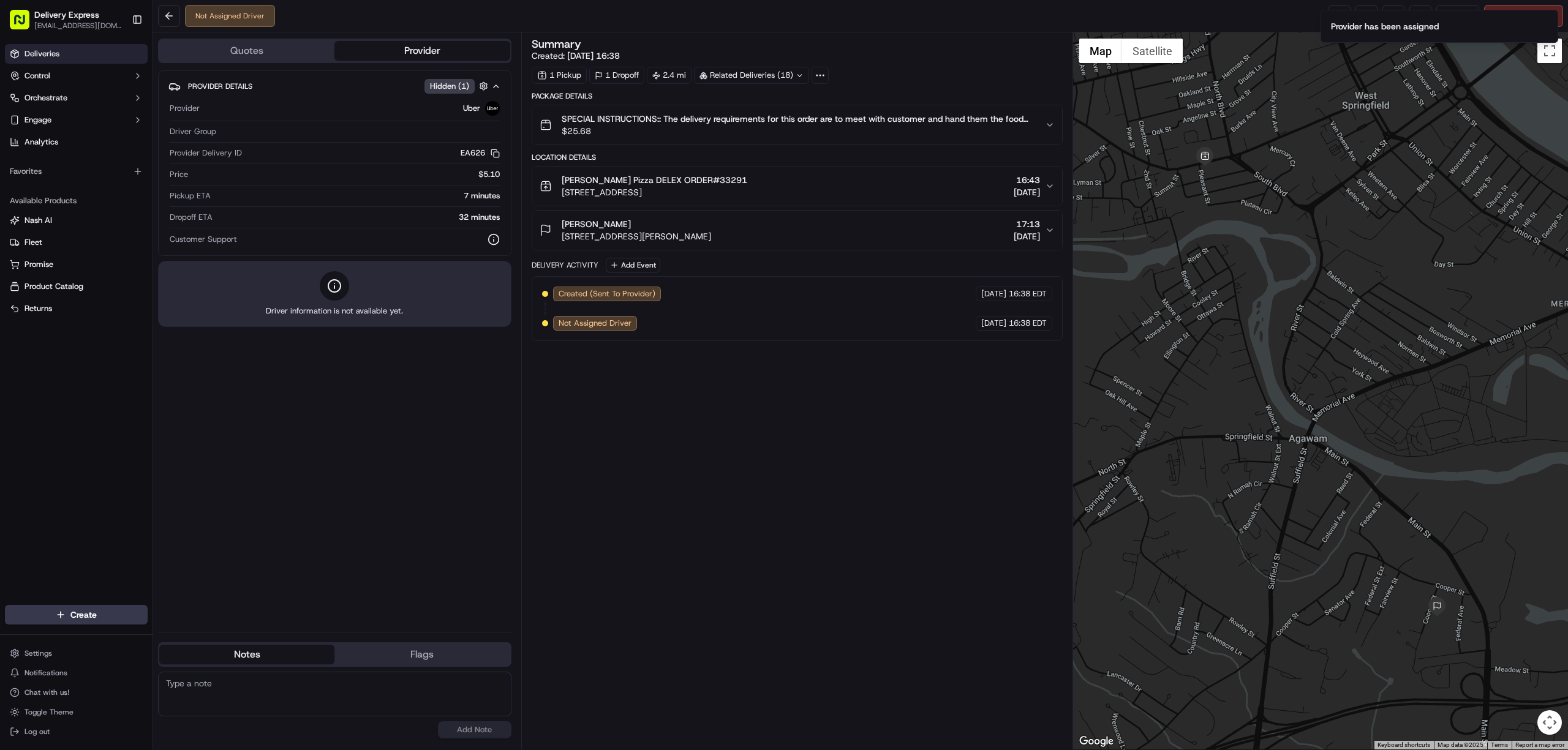
click at [86, 54] on link "Deliveries" at bounding box center [76, 54] width 143 height 19
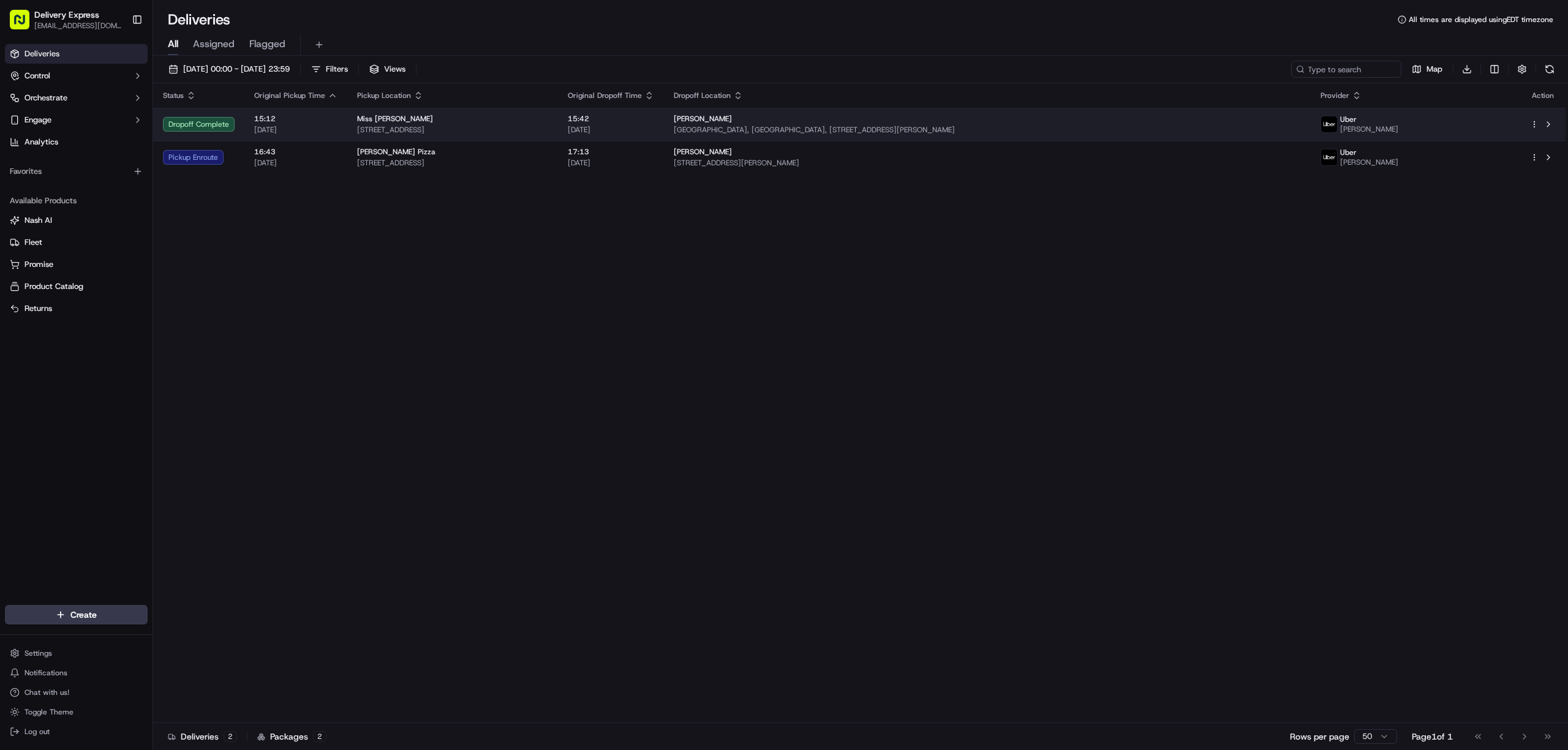
click at [558, 139] on td "Miss Saigon 96 N Pleasant St, Amherst, MA 01002, USA" at bounding box center [452, 123] width 211 height 33
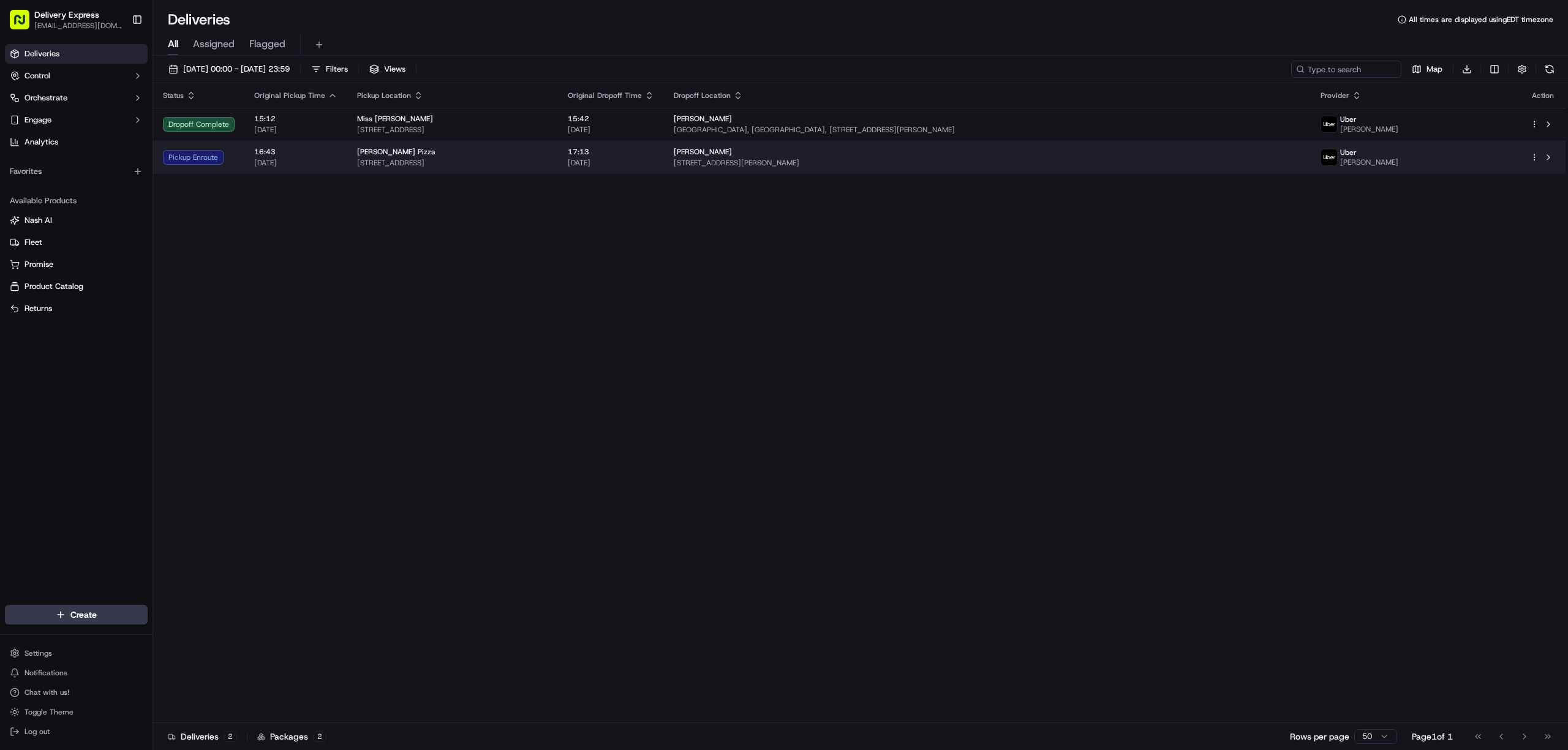
click at [548, 159] on span "[STREET_ADDRESS]" at bounding box center [452, 163] width 191 height 10
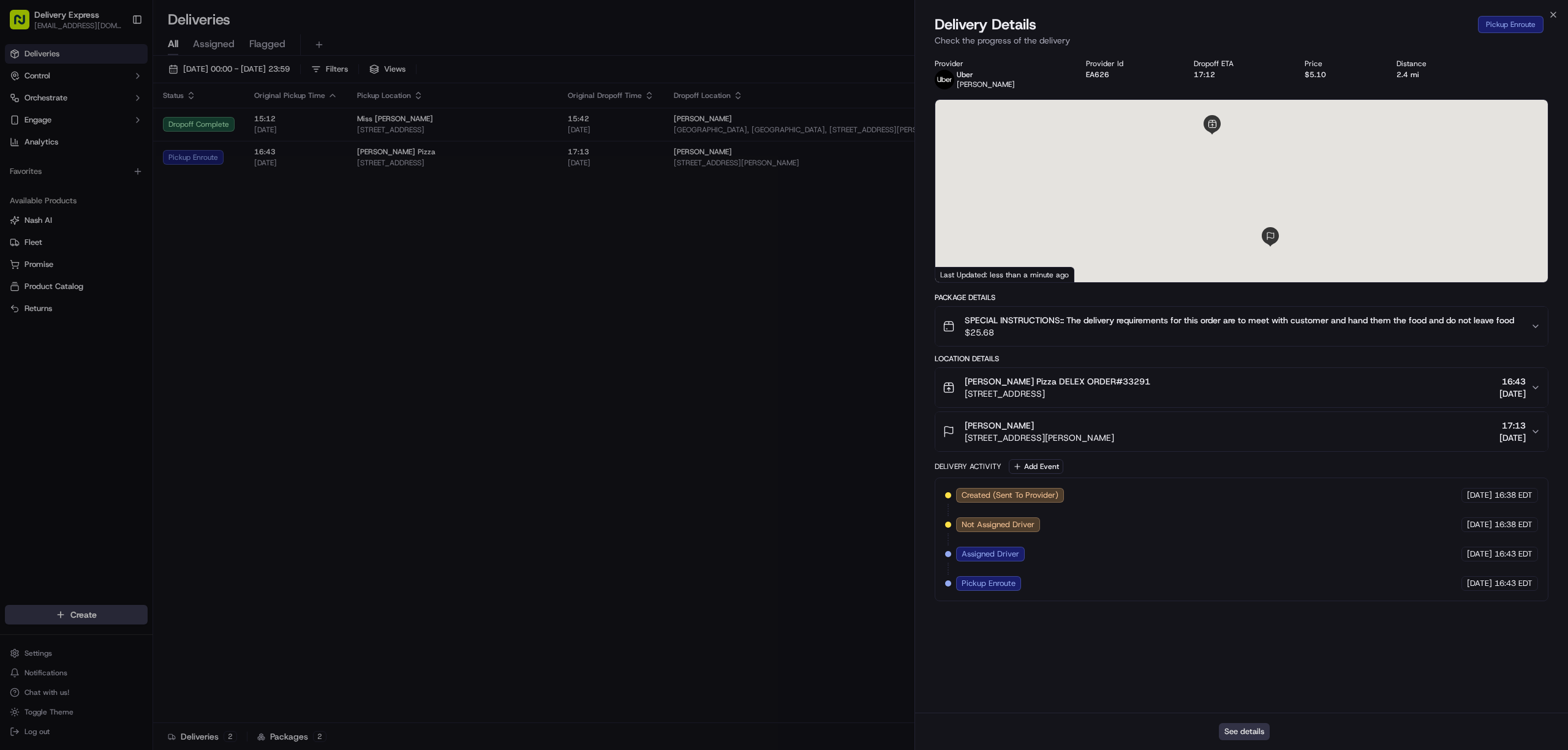
click at [1239, 730] on button "See details" at bounding box center [1243, 731] width 51 height 17
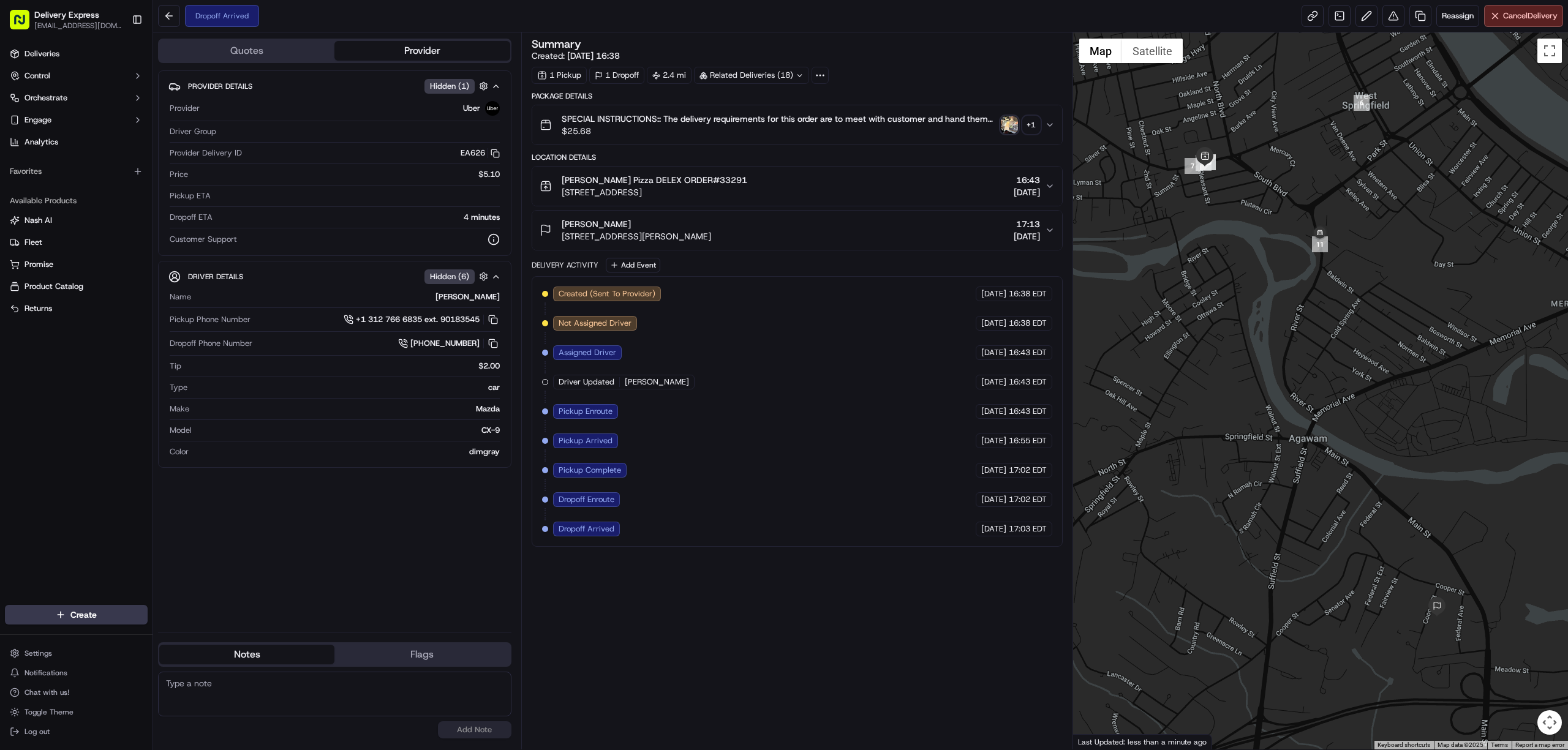
click at [1008, 126] on img "button" at bounding box center [1008, 124] width 17 height 17
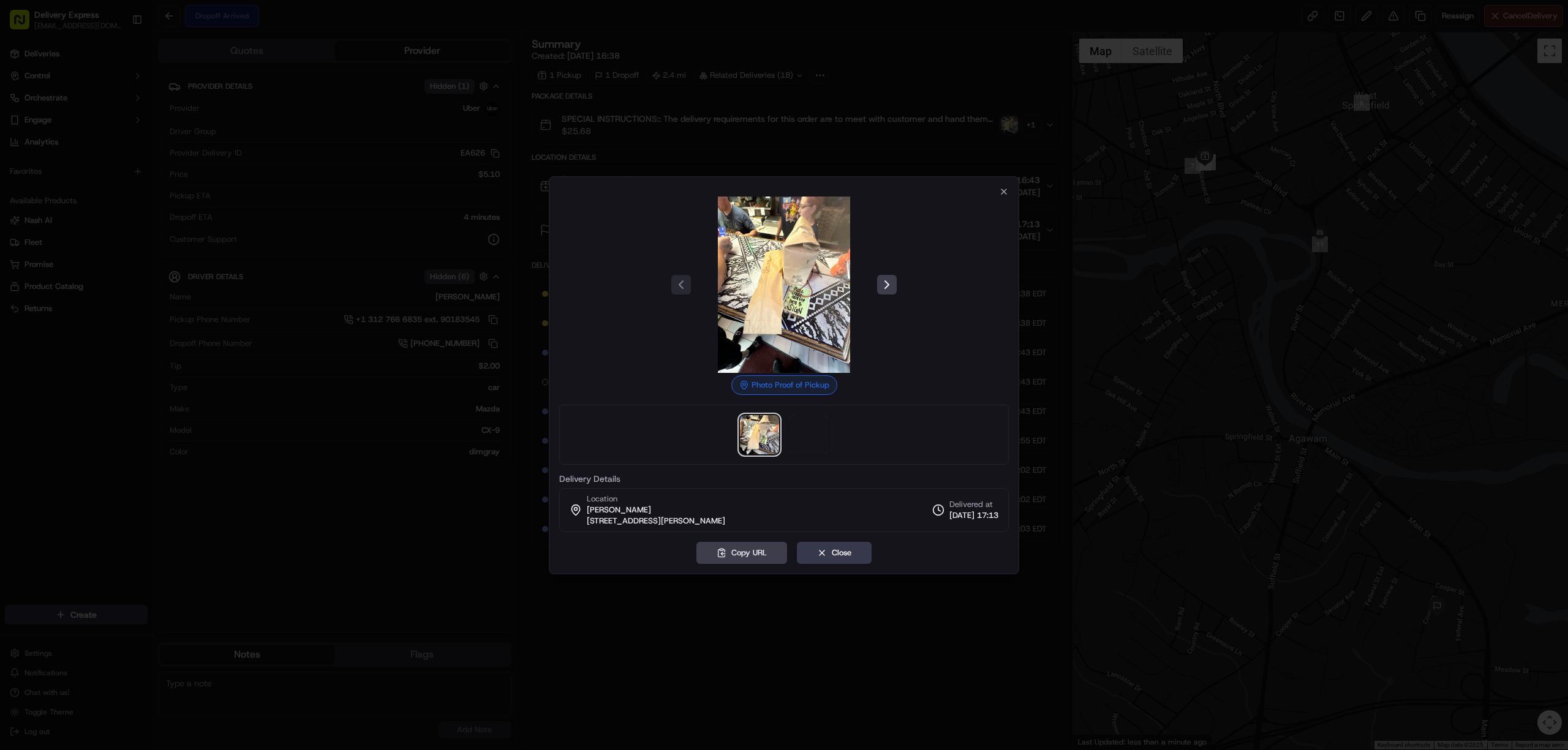
click at [814, 299] on img at bounding box center [784, 284] width 176 height 176
click at [768, 297] on img at bounding box center [784, 284] width 176 height 176
click at [811, 440] on img at bounding box center [808, 434] width 39 height 39
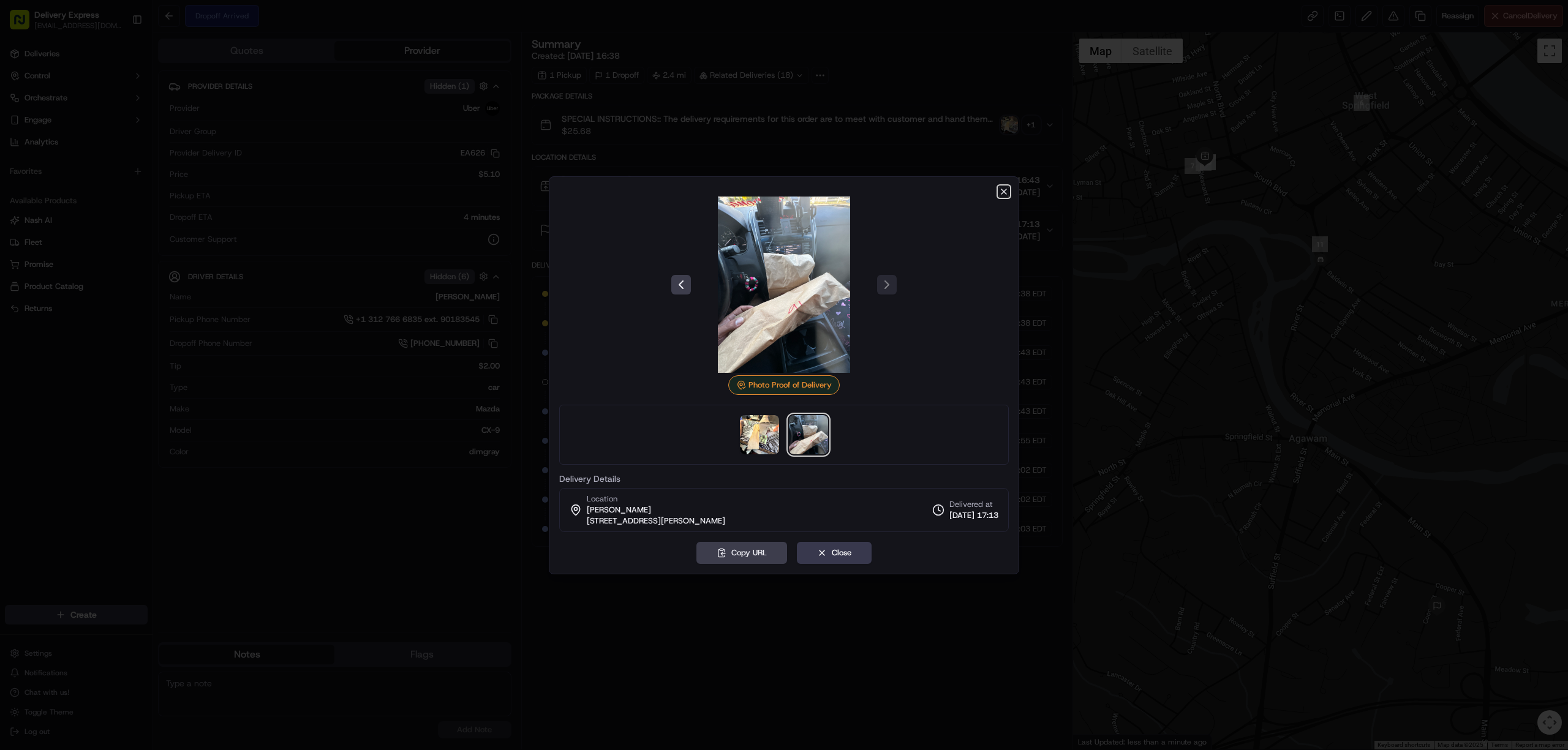
click at [1003, 187] on icon "button" at bounding box center [1004, 192] width 10 height 10
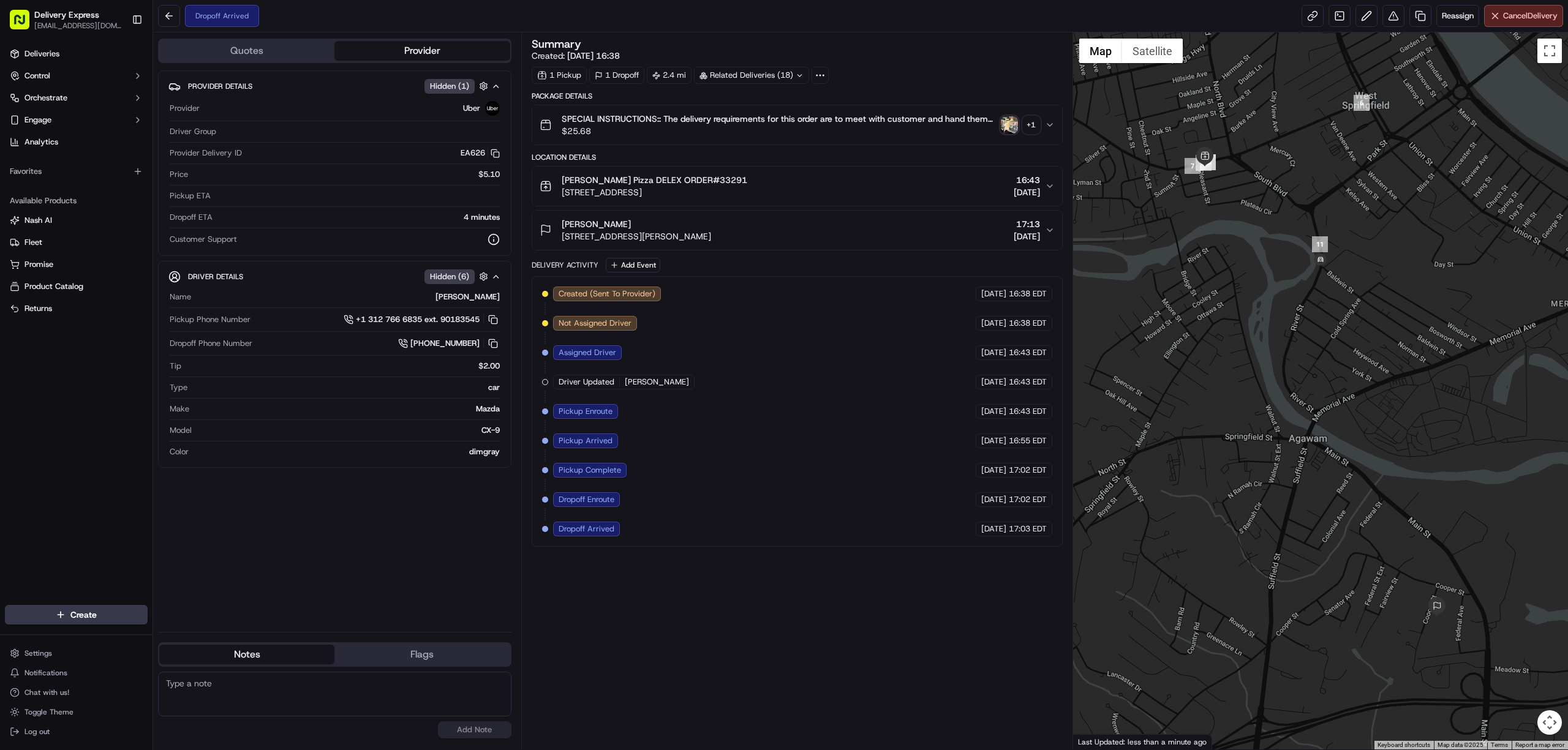
click at [648, 595] on div "Summary Created: [DATE] 16:38 1 Pickup 1 Dropoff 2.4 mi Related Deliveries (18)…" at bounding box center [797, 390] width 531 height 704
click at [165, 18] on button at bounding box center [169, 16] width 22 height 22
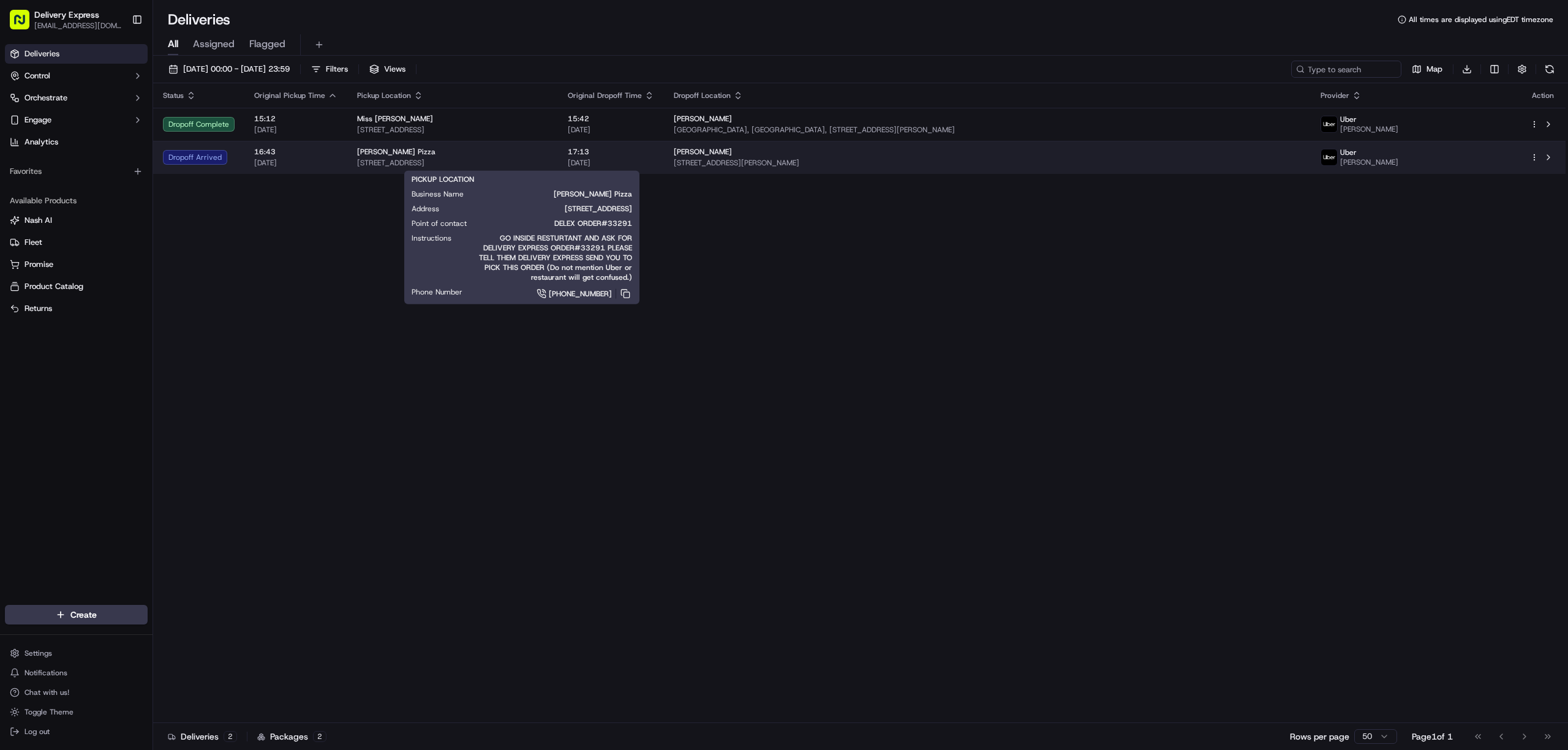
click at [548, 149] on div "[PERSON_NAME] Pizza" at bounding box center [452, 151] width 191 height 10
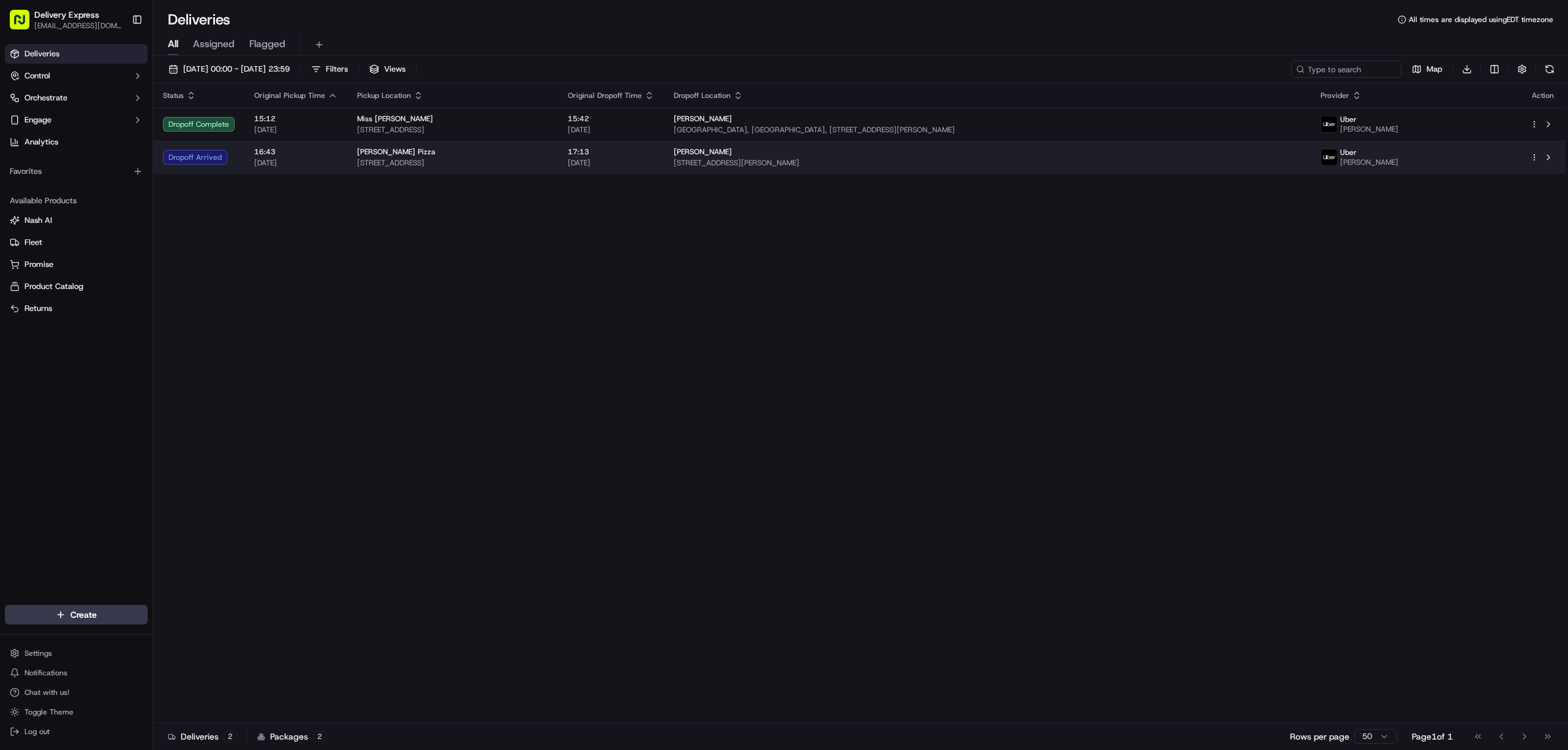
click at [548, 158] on span "[STREET_ADDRESS]" at bounding box center [452, 163] width 191 height 10
click at [548, 165] on span "[STREET_ADDRESS]" at bounding box center [452, 163] width 191 height 10
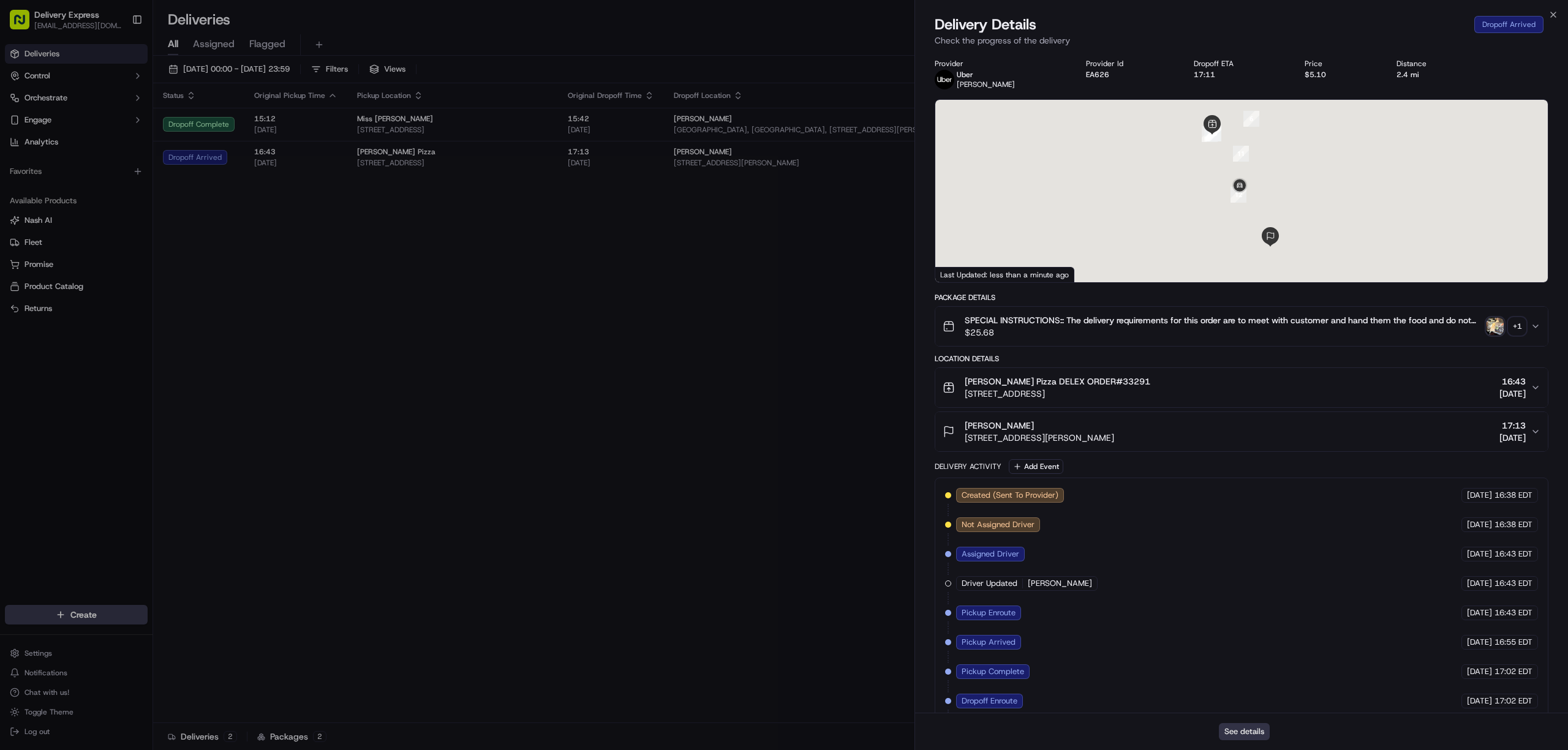
click at [1244, 732] on button "See details" at bounding box center [1243, 731] width 51 height 17
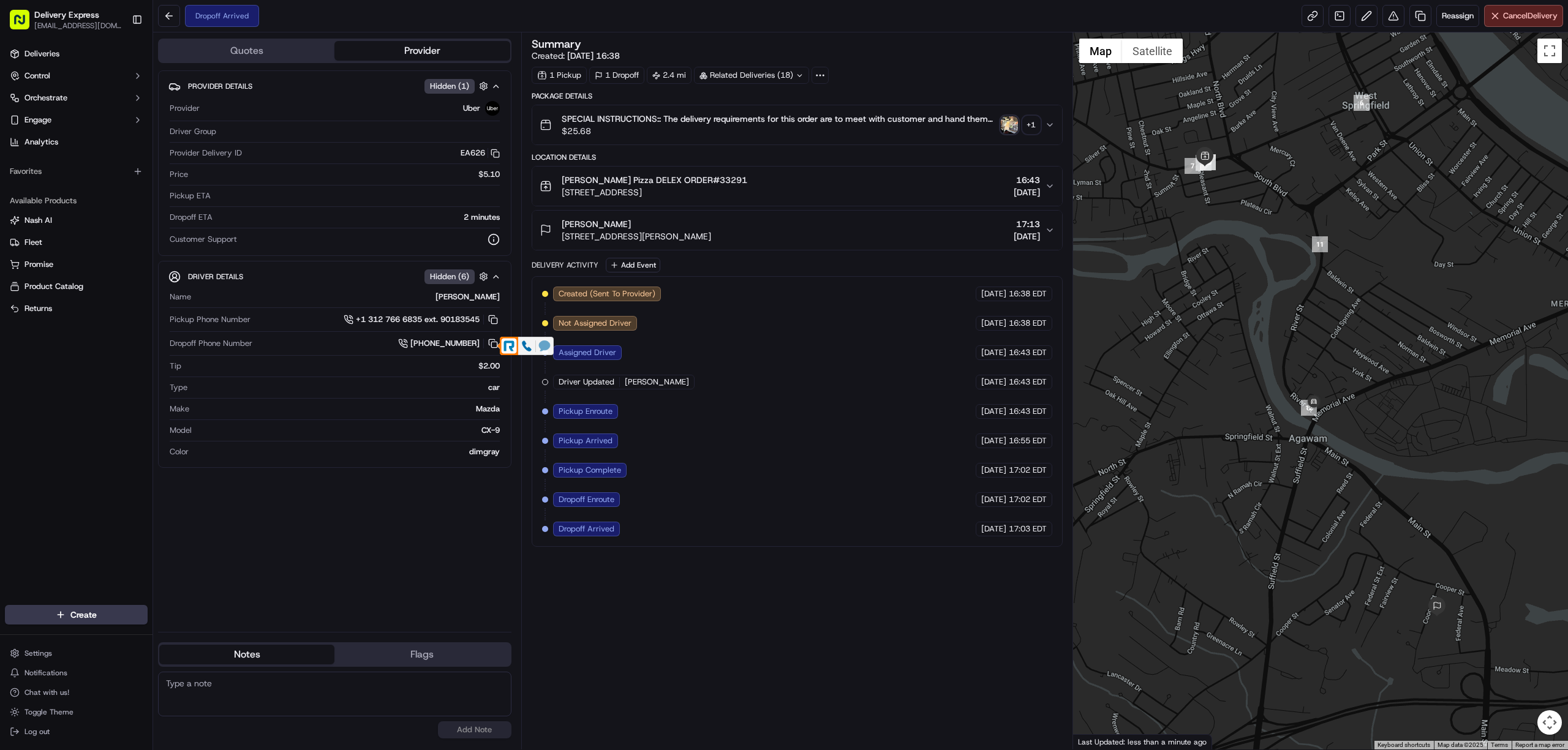
click at [544, 343] on icon at bounding box center [544, 345] width 11 height 10
click at [528, 351] on icon at bounding box center [527, 346] width 9 height 10
click at [165, 12] on button at bounding box center [169, 16] width 22 height 22
